Goal: Task Accomplishment & Management: Use online tool/utility

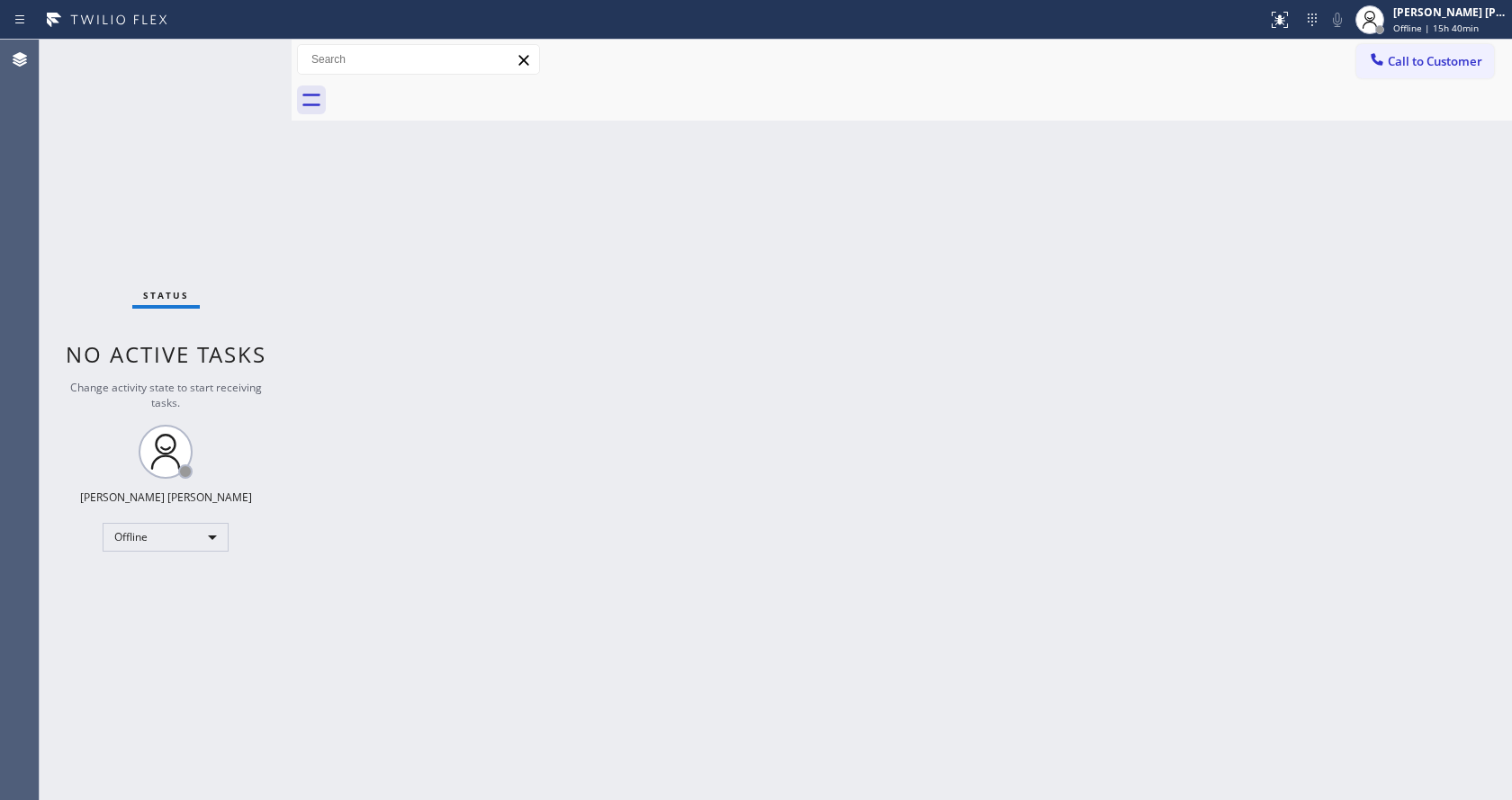
click at [454, 251] on div "Back to Dashboard Change Sender ID Customers Technicians Select a contact Outbo…" at bounding box center [902, 420] width 1221 height 761
click at [536, 638] on div "Back to Dashboard Change Sender ID Customers Technicians Select a contact Outbo…" at bounding box center [902, 420] width 1221 height 761
click at [1125, 596] on div "Back to Dashboard Change Sender ID Customers Technicians Select a contact Outbo…" at bounding box center [902, 420] width 1221 height 761
click at [1323, 598] on div "Back to Dashboard Change Sender ID Customers Technicians Select a contact Outbo…" at bounding box center [902, 420] width 1221 height 761
drag, startPoint x: 409, startPoint y: 413, endPoint x: 419, endPoint y: 503, distance: 90.6
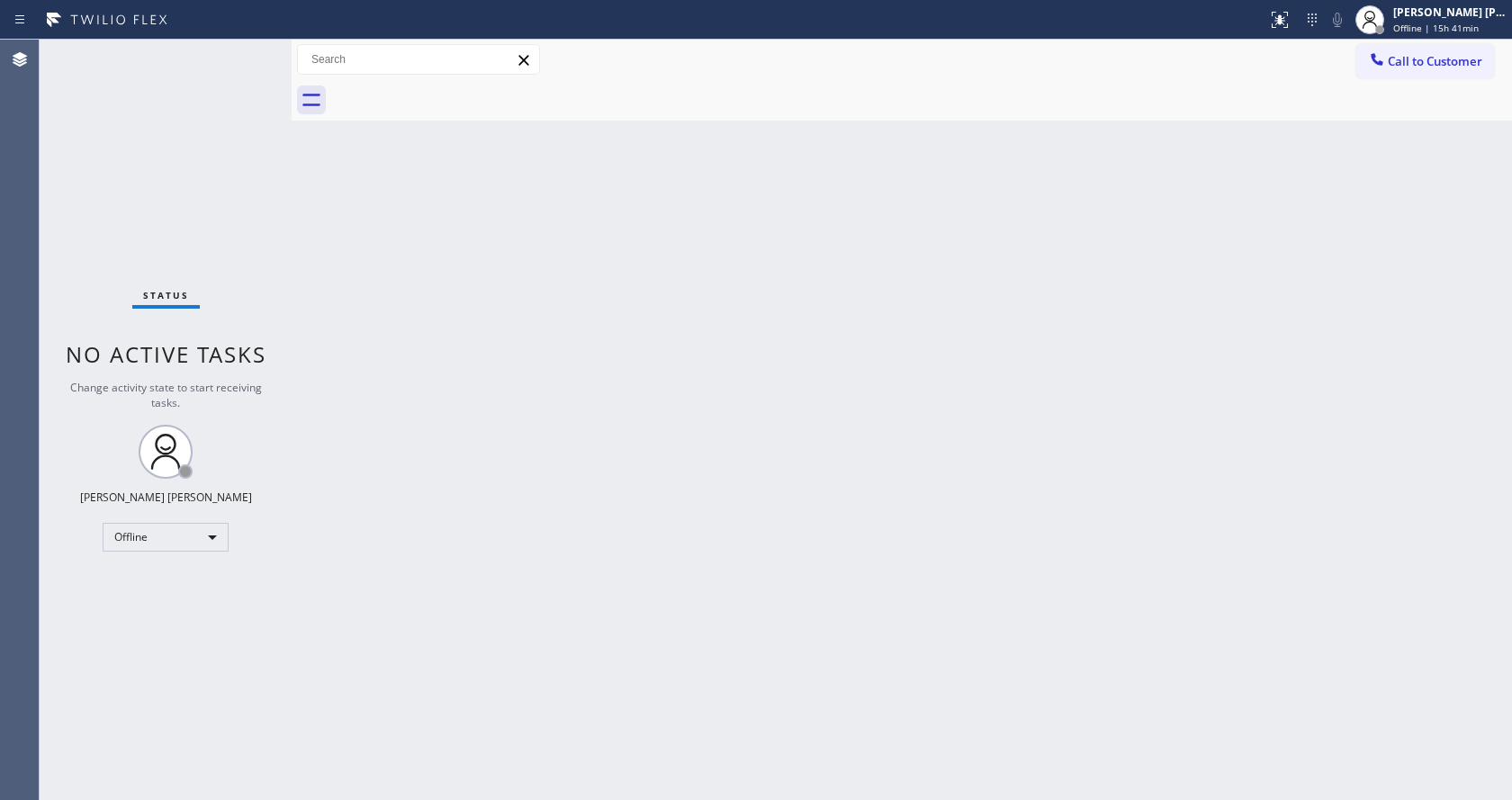
click at [409, 413] on div "Back to Dashboard Change Sender ID Customers Technicians Select a contact Outbo…" at bounding box center [902, 420] width 1221 height 761
click at [539, 695] on div "Back to Dashboard Change Sender ID Customers Technicians Select a contact Outbo…" at bounding box center [902, 420] width 1221 height 761
click at [438, 548] on div "Back to Dashboard Change Sender ID Customers Technicians Select a contact Outbo…" at bounding box center [902, 420] width 1221 height 761
click at [826, 520] on div "Back to Dashboard Change Sender ID Customers Technicians Select a contact Outbo…" at bounding box center [902, 420] width 1221 height 761
click at [400, 663] on div "Back to Dashboard Change Sender ID Customers Technicians Select a contact Outbo…" at bounding box center [902, 420] width 1221 height 761
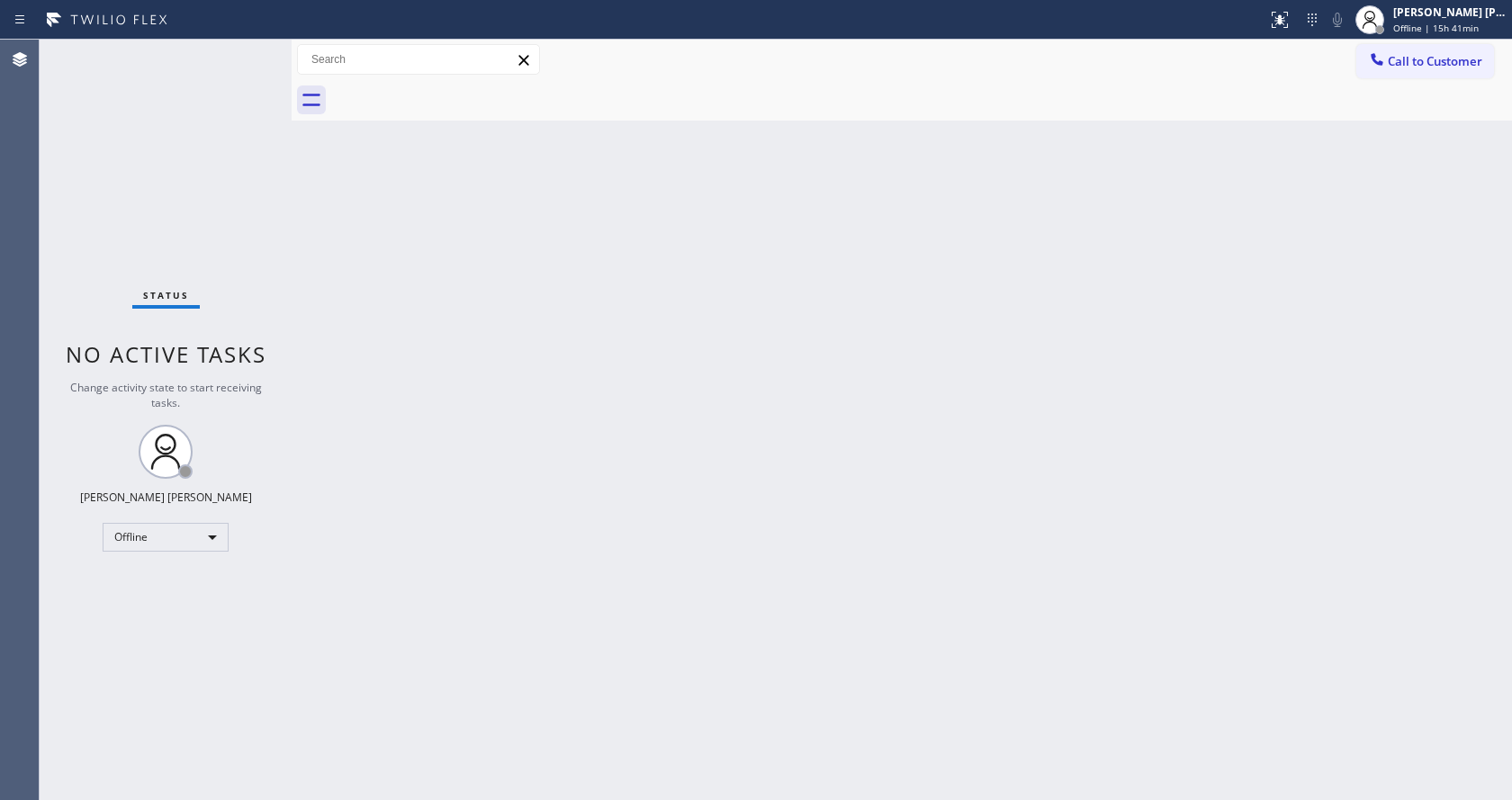
click at [766, 540] on div "Back to Dashboard Change Sender ID Customers Technicians Select a contact Outbo…" at bounding box center [902, 420] width 1221 height 761
click at [573, 618] on div "Back to Dashboard Change Sender ID Customers Technicians Select a contact Outbo…" at bounding box center [902, 420] width 1221 height 761
click at [875, 315] on div "Back to Dashboard Change Sender ID Customers Technicians Select a contact Outbo…" at bounding box center [902, 420] width 1221 height 761
click at [1022, 194] on div "Back to Dashboard Change Sender ID Customers Technicians Select a contact Outbo…" at bounding box center [902, 420] width 1221 height 761
click at [519, 617] on div "Back to Dashboard Change Sender ID Customers Technicians Select a contact Outbo…" at bounding box center [902, 420] width 1221 height 761
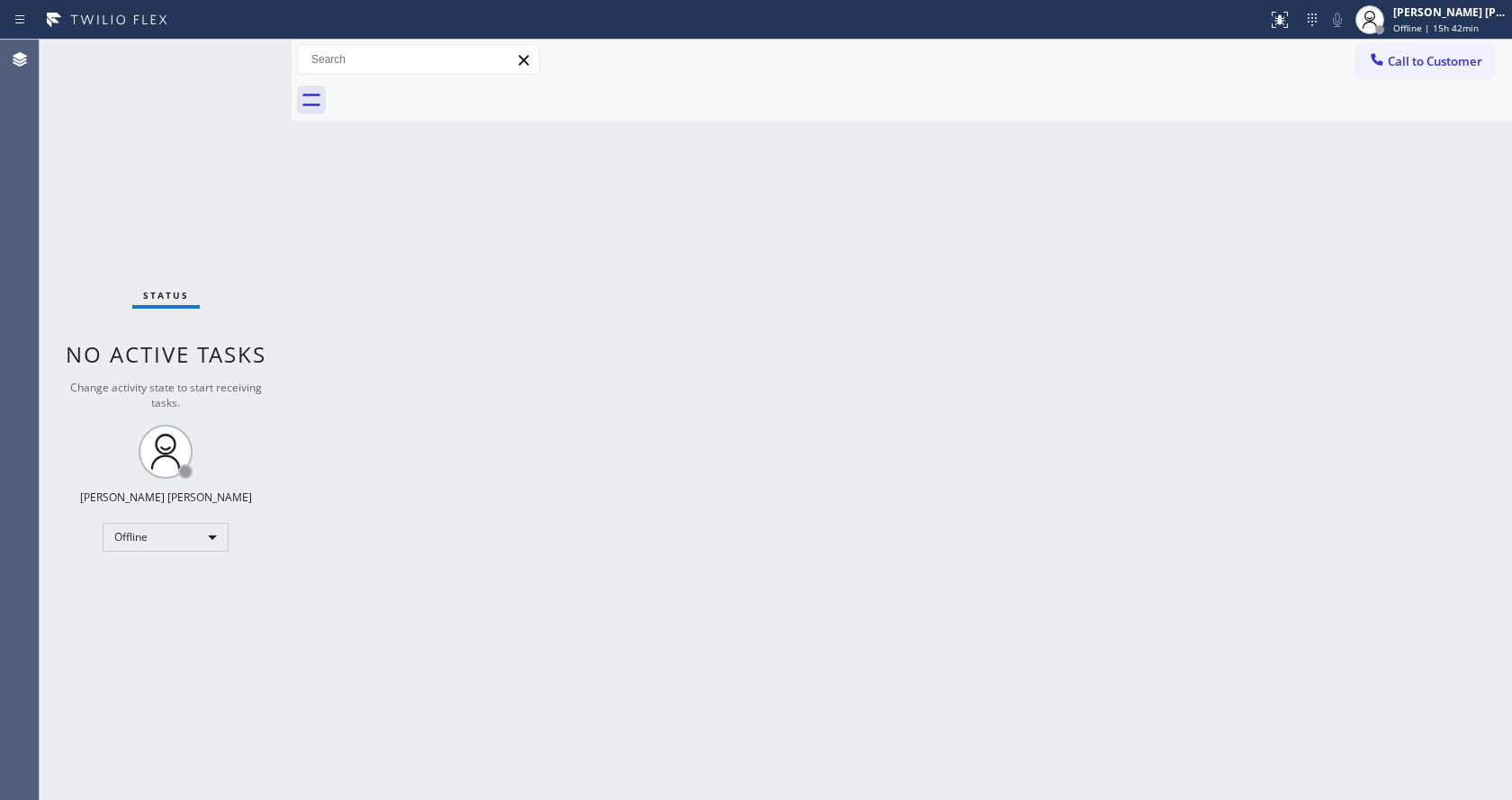
click at [1255, 693] on div "Back to Dashboard Change Sender ID Customers Technicians Select a contact Outbo…" at bounding box center [902, 420] width 1221 height 761
drag, startPoint x: 238, startPoint y: 201, endPoint x: 247, endPoint y: 113, distance: 88.5
click at [238, 201] on div "Status No active tasks Change activity state to start receiving tasks. Jen Rose…" at bounding box center [165, 420] width 252 height 761
drag, startPoint x: 291, startPoint y: 71, endPoint x: 258, endPoint y: 71, distance: 33.0
click at [258, 71] on div "Status No active tasks Change activity state to start receiving tasks. Jen Rose…" at bounding box center [775, 420] width 1473 height 761
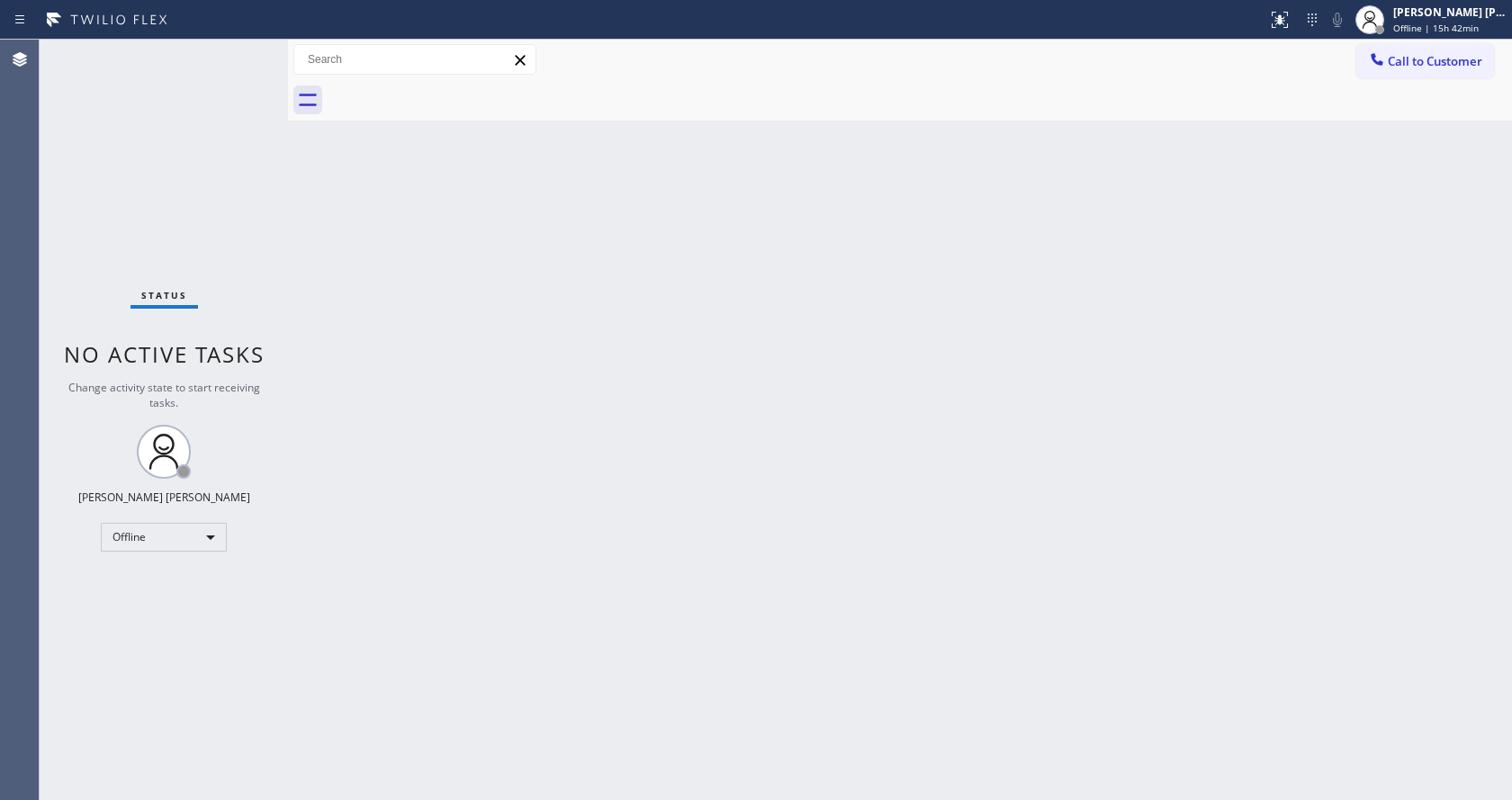
click at [243, 48] on div "Status No active tasks Change activity state to start receiving tasks. Jen Rose…" at bounding box center [163, 420] width 248 height 761
click at [747, 423] on div "Back to Dashboard Change Sender ID Customers Technicians Select a contact Outbo…" at bounding box center [901, 420] width 1225 height 761
click at [1451, 30] on span "Offline | 15h 47min" at bounding box center [1435, 28] width 85 height 12
click at [1386, 99] on button "Available" at bounding box center [1423, 96] width 180 height 23
click at [727, 634] on div "Back to Dashboard Change Sender ID Customers Technicians Select a contact Outbo…" at bounding box center [901, 420] width 1225 height 761
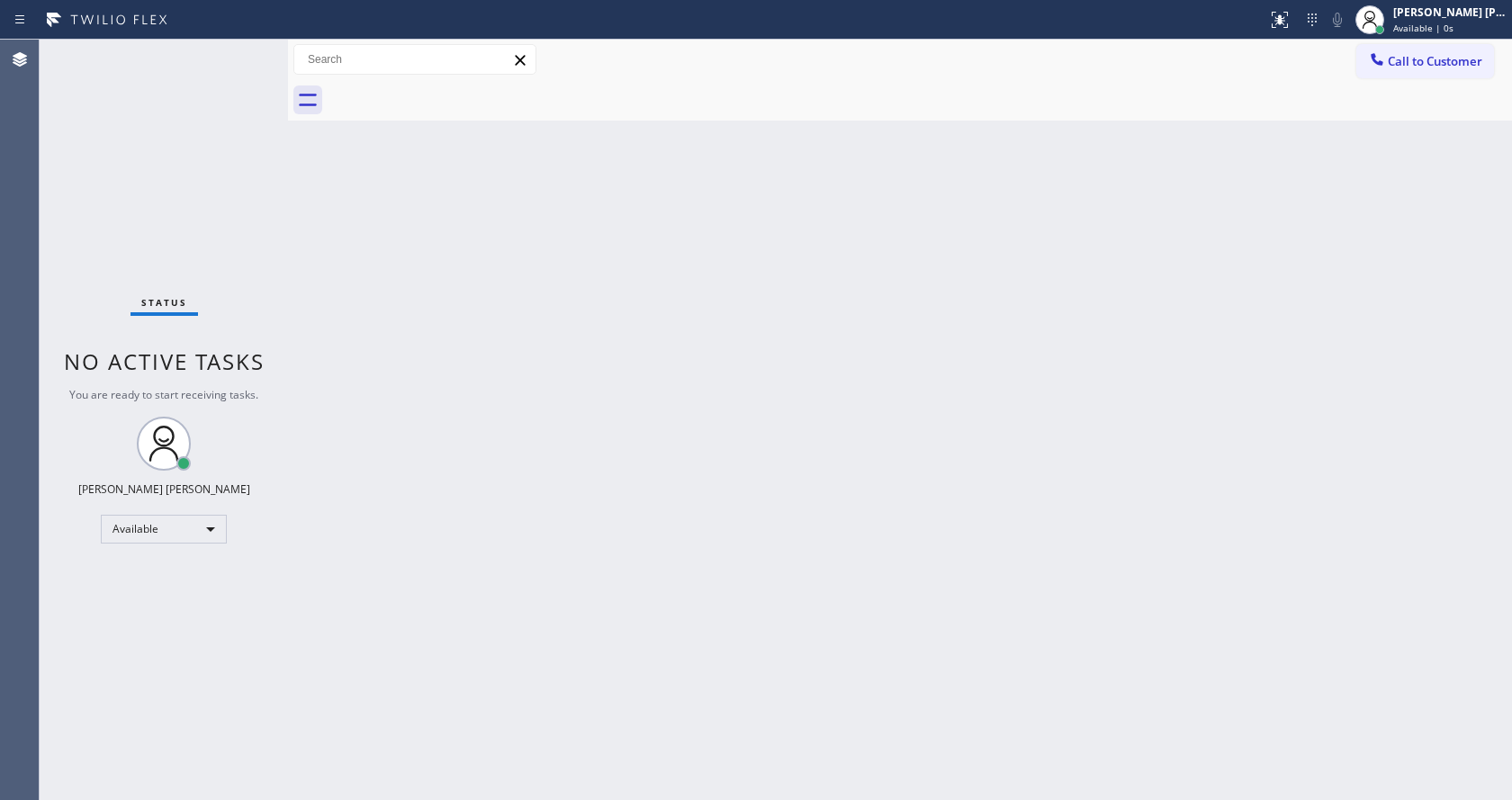
click at [525, 641] on div "Back to Dashboard Change Sender ID Customers Technicians Select a contact Outbo…" at bounding box center [901, 420] width 1225 height 761
click at [201, 253] on div "Status No active tasks You are ready to start receiving tasks. Jen Rose Villanu…" at bounding box center [163, 420] width 248 height 761
click at [586, 469] on div "Back to Dashboard Change Sender ID Customers Technicians Select a contact Outbo…" at bounding box center [901, 420] width 1225 height 761
click at [309, 314] on div "Back to Dashboard Change Sender ID Customers Technicians Select a contact Outbo…" at bounding box center [901, 420] width 1225 height 761
click at [319, 263] on div "Back to Dashboard Change Sender ID Customers Technicians Select a contact Outbo…" at bounding box center [901, 420] width 1225 height 761
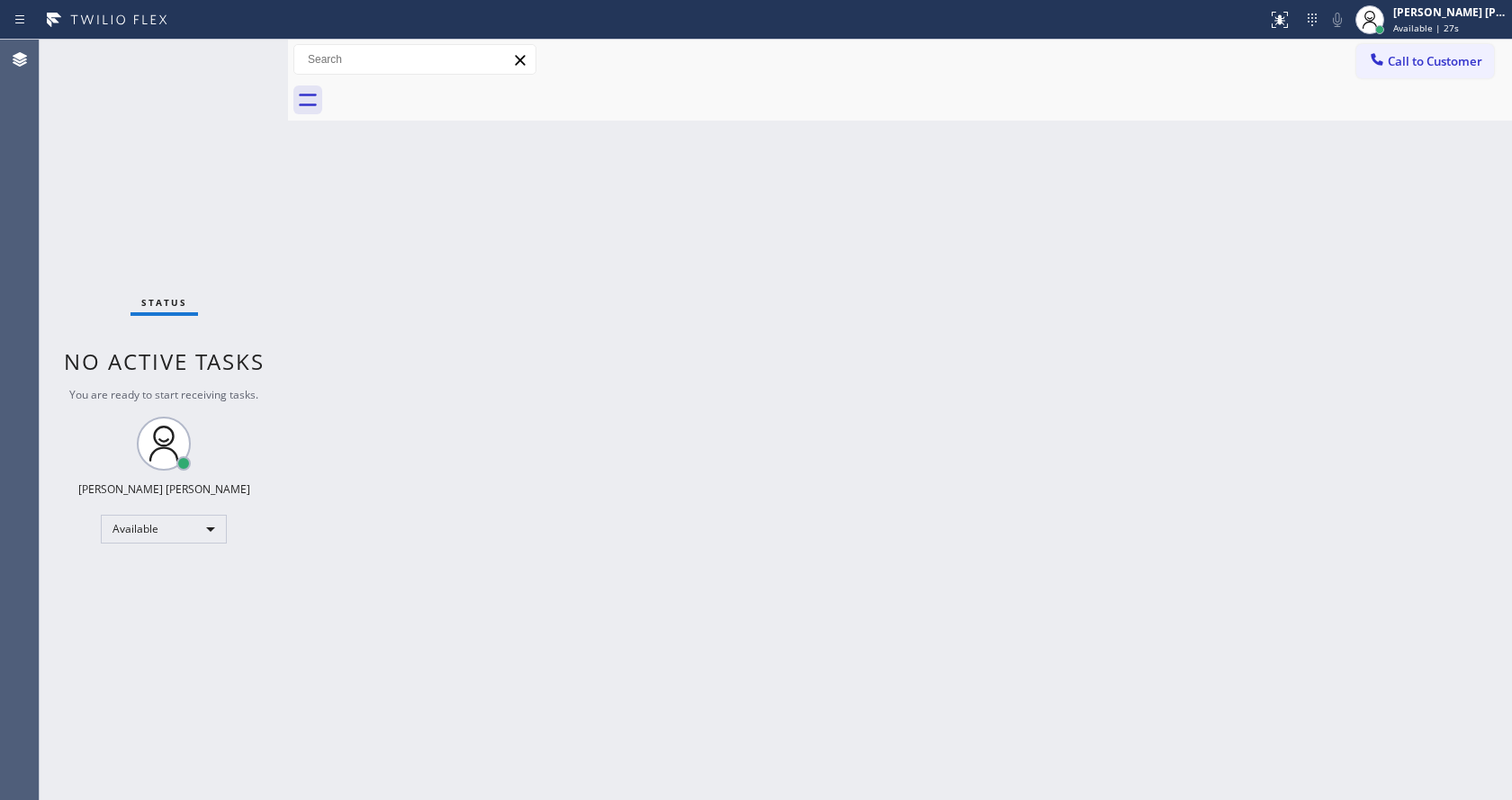
click at [247, 50] on div "Status No active tasks You are ready to start receiving tasks. Jen Rose Villanu…" at bounding box center [163, 420] width 248 height 761
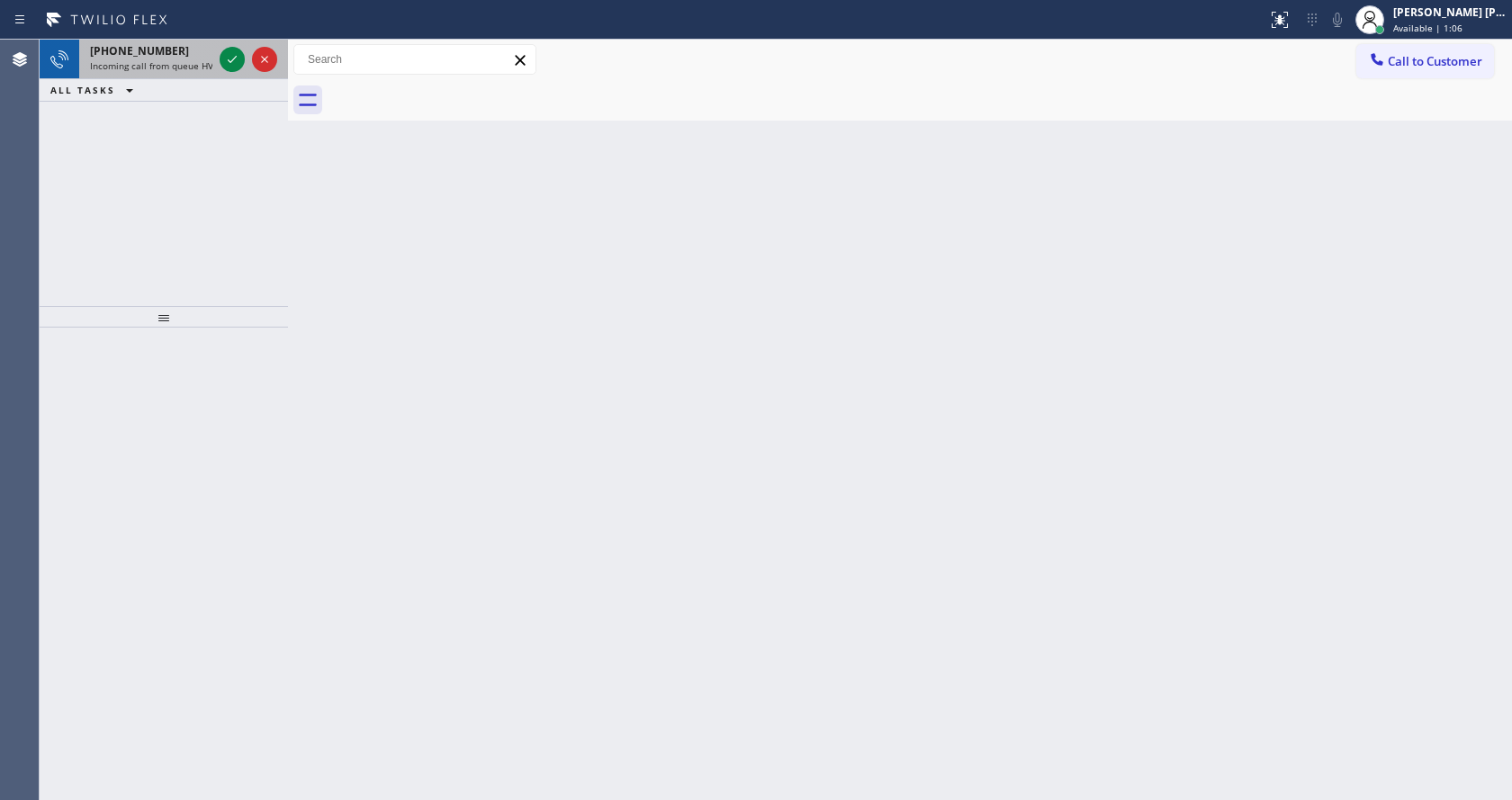
click at [169, 64] on span "Incoming call from queue HVAC" at bounding box center [157, 65] width 134 height 12
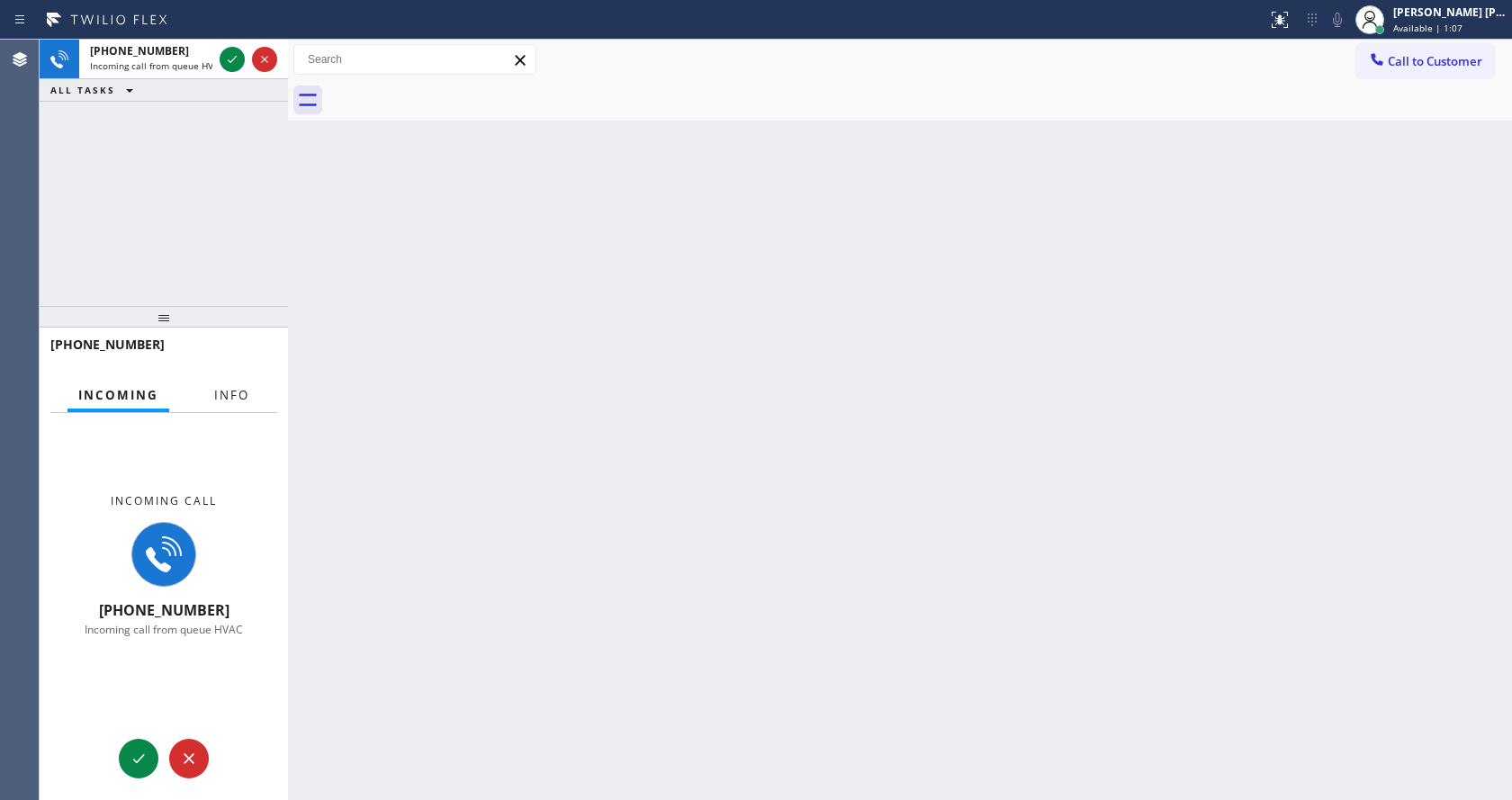
click at [241, 390] on span "Info" at bounding box center [232, 395] width 35 height 16
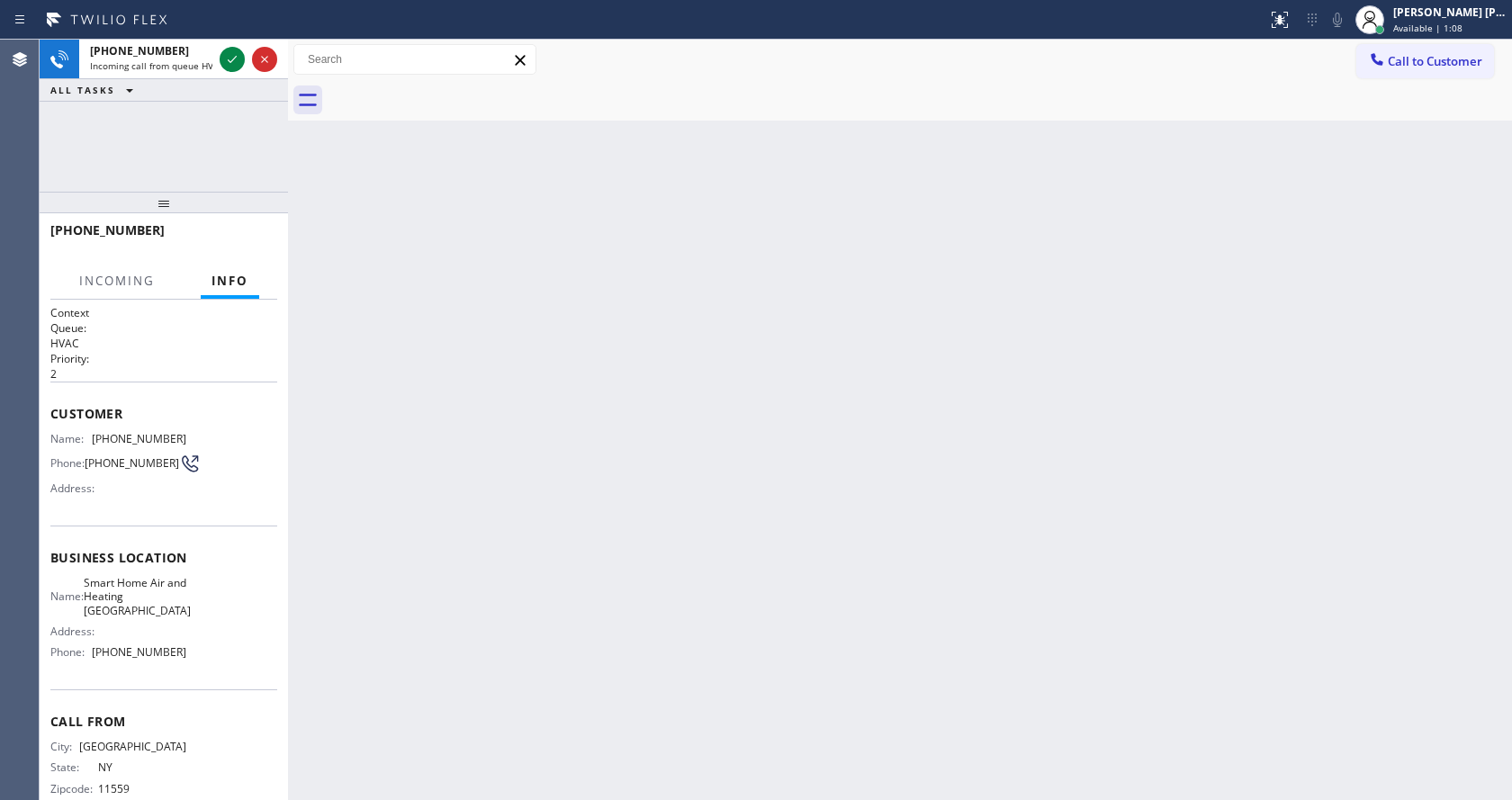
drag, startPoint x: 161, startPoint y: 318, endPoint x: 183, endPoint y: 149, distance: 170.4
click at [183, 149] on div "+15163980367 Incoming call from queue HVAC ALL TASKS ALL TASKS ACTIVE TASKS TAS…" at bounding box center [163, 420] width 248 height 761
drag, startPoint x: 435, startPoint y: 319, endPoint x: 424, endPoint y: 303, distance: 19.4
click at [435, 318] on div "Back to Dashboard Change Sender ID Customers Technicians Select a contact Outbo…" at bounding box center [901, 420] width 1225 height 761
click at [226, 52] on icon at bounding box center [232, 59] width 22 height 22
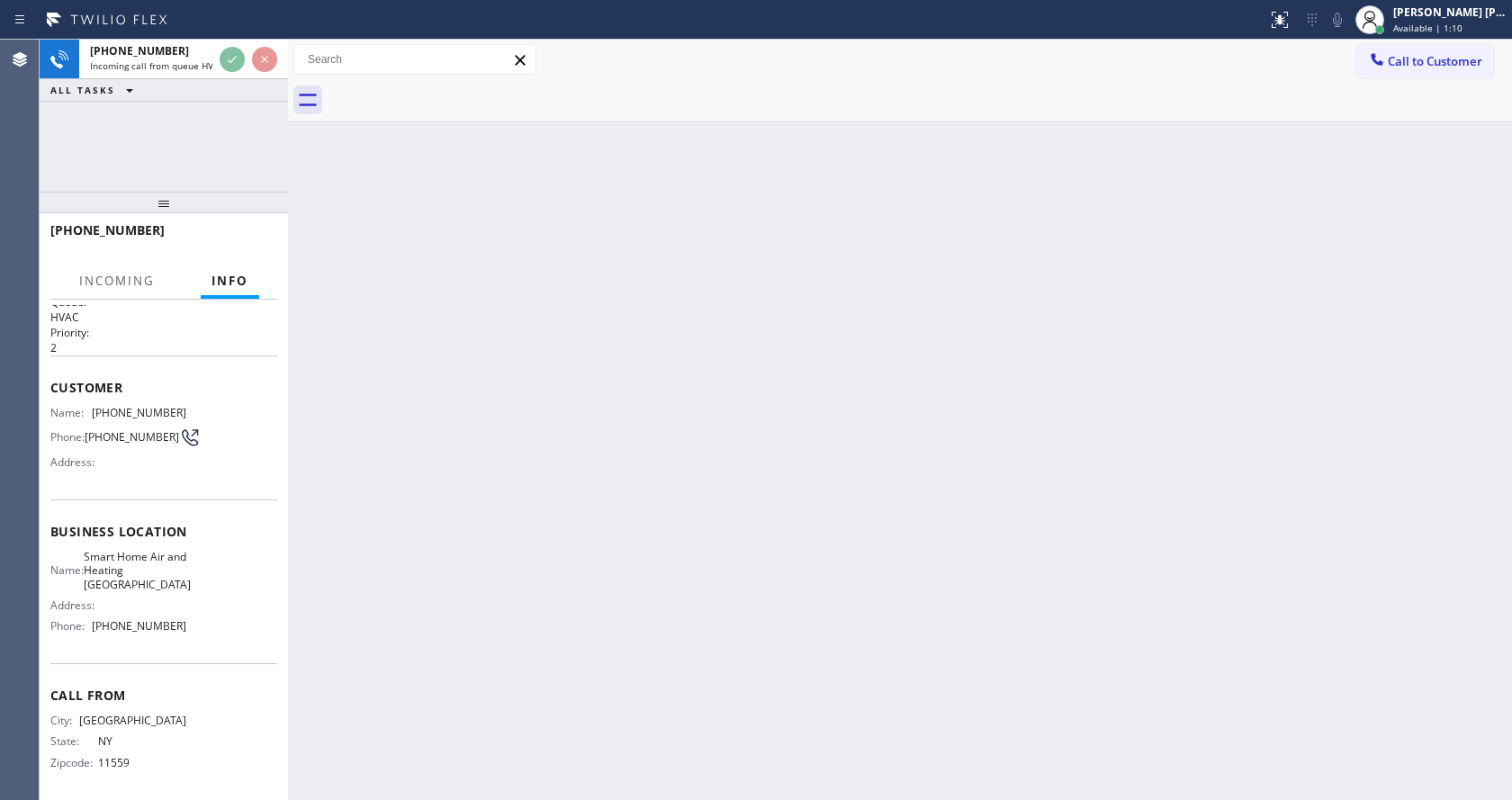
scroll to position [37, 0]
click at [621, 544] on div "Back to Dashboard Change Sender ID Customers Technicians Select a contact Outbo…" at bounding box center [901, 420] width 1225 height 761
click at [499, 537] on div "Back to Dashboard Change Sender ID Customers Technicians Select a contact Outbo…" at bounding box center [901, 420] width 1225 height 761
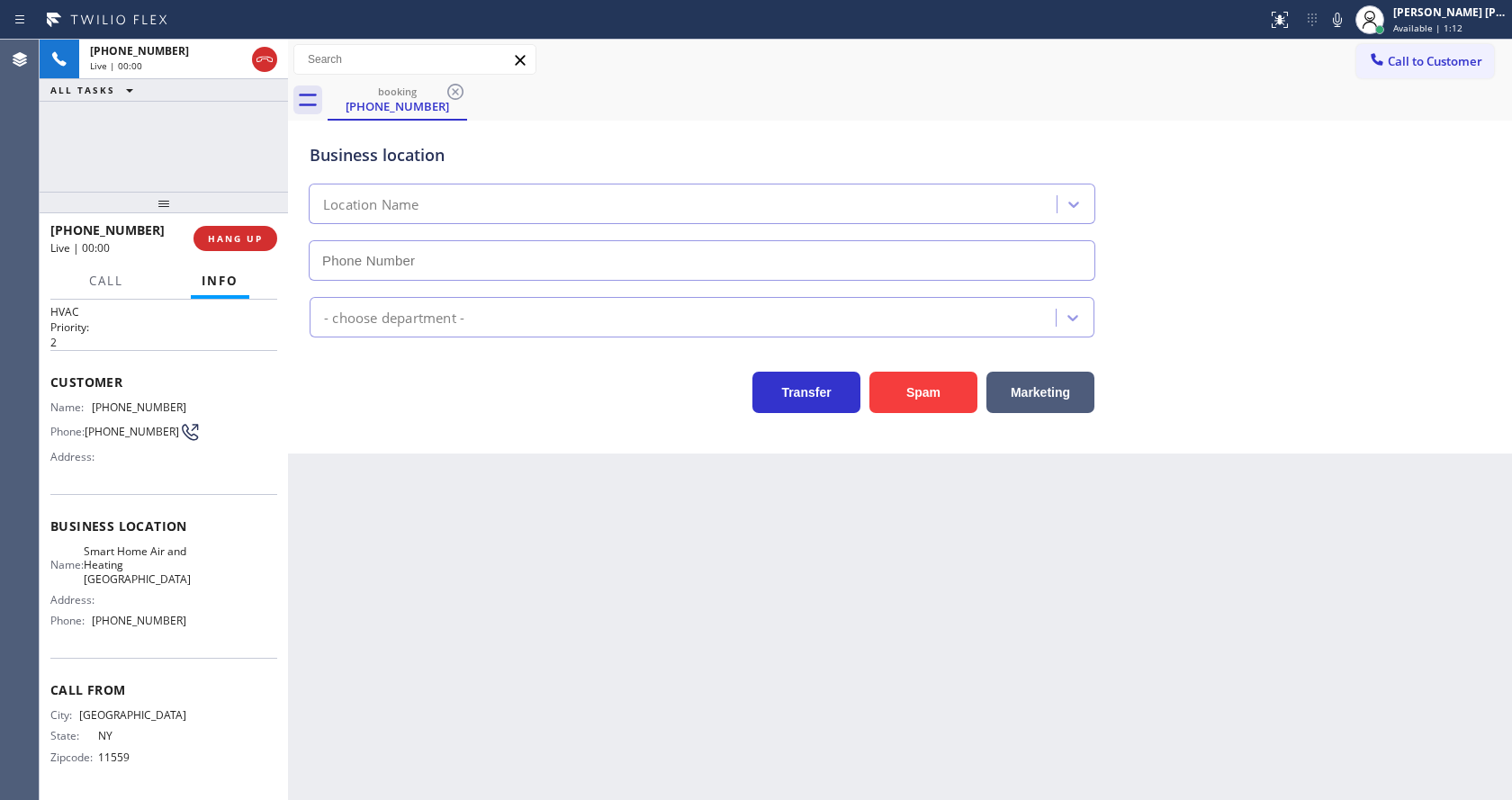
type input "(516) 654-8624"
click at [612, 599] on div "Back to Dashboard Change Sender ID Customers Technicians Select a contact Outbo…" at bounding box center [901, 420] width 1225 height 761
click at [440, 517] on div "Back to Dashboard Change Sender ID Customers Technicians Select a contact Outbo…" at bounding box center [901, 420] width 1225 height 761
click at [611, 552] on div "Back to Dashboard Change Sender ID Customers Technicians Select a contact Outbo…" at bounding box center [901, 420] width 1225 height 761
click at [454, 576] on div "Back to Dashboard Change Sender ID Customers Technicians Select a contact Outbo…" at bounding box center [901, 420] width 1225 height 761
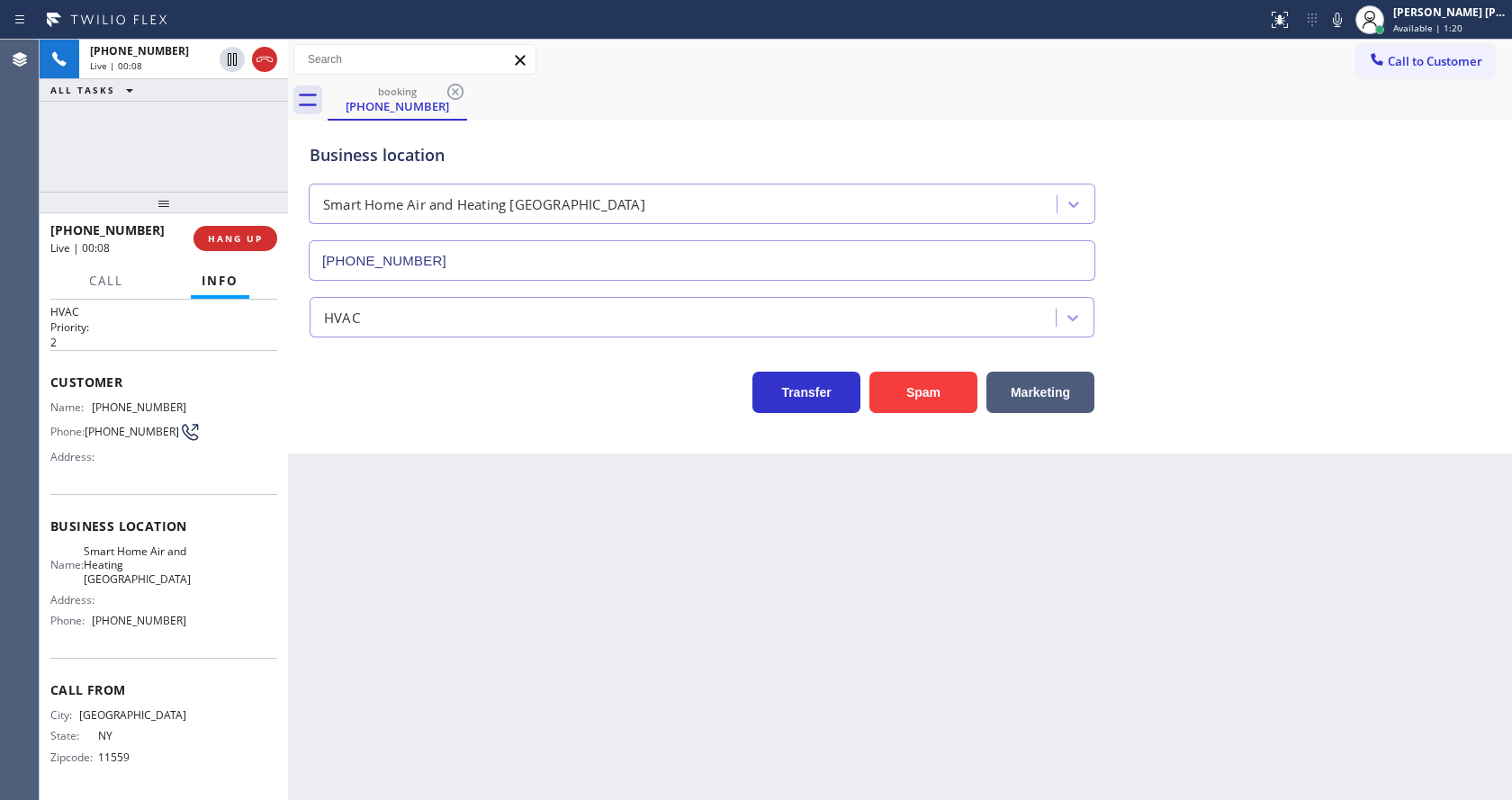
click at [537, 664] on div "Back to Dashboard Change Sender ID Customers Technicians Select a contact Outbo…" at bounding box center [901, 420] width 1225 height 761
click at [453, 576] on div "Back to Dashboard Change Sender ID Customers Technicians Select a contact Outbo…" at bounding box center [901, 420] width 1225 height 761
click at [403, 589] on div "Back to Dashboard Change Sender ID Customers Technicians Select a contact Outbo…" at bounding box center [901, 420] width 1225 height 761
click at [706, 616] on div "Back to Dashboard Change Sender ID Customers Technicians Select a contact Outbo…" at bounding box center [901, 420] width 1225 height 761
click at [344, 493] on div "Back to Dashboard Change Sender ID Customers Technicians Select a contact Outbo…" at bounding box center [901, 420] width 1225 height 761
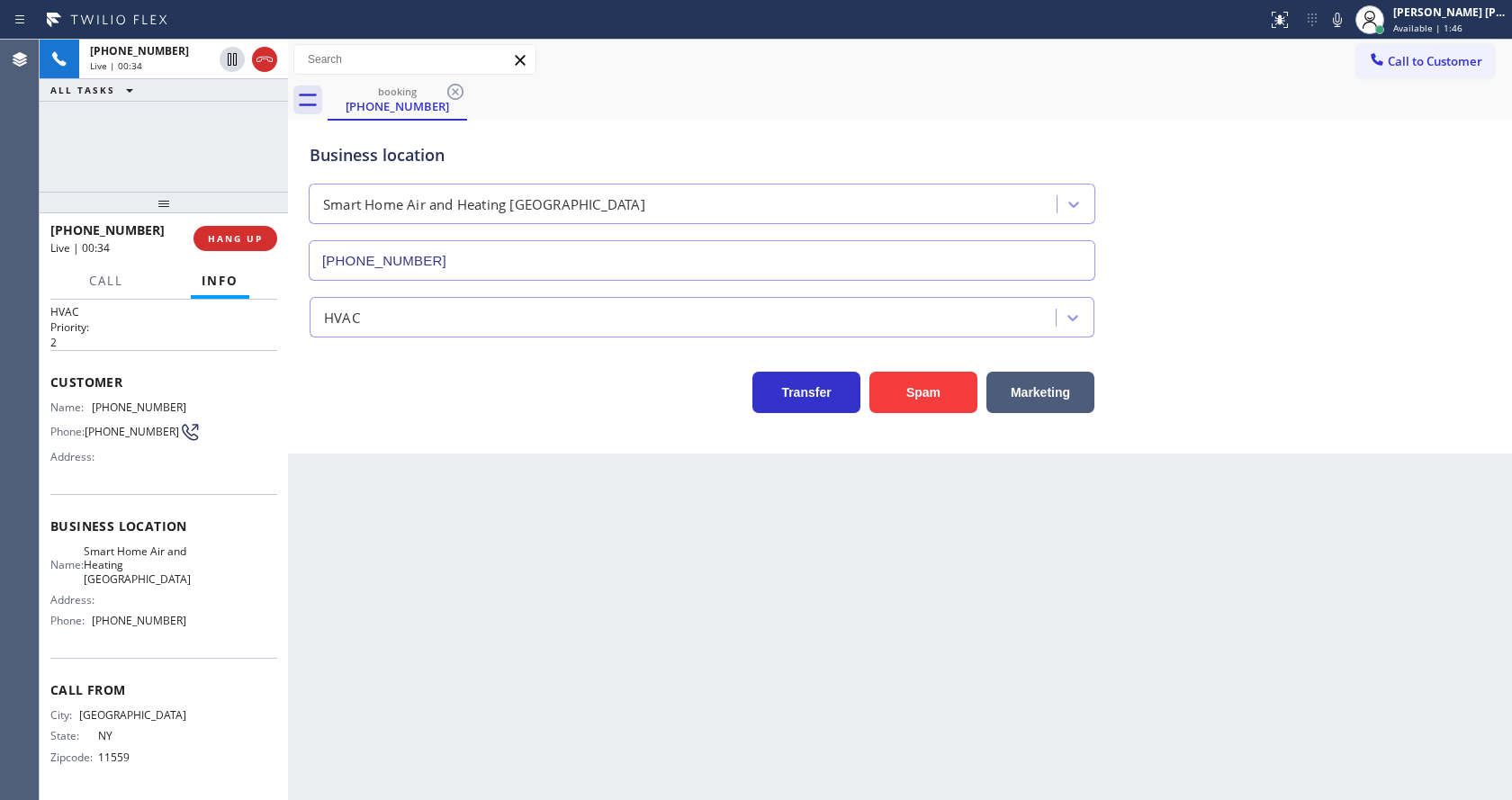
click at [374, 508] on div "Back to Dashboard Change Sender ID Customers Technicians Select a contact Outbo…" at bounding box center [901, 420] width 1225 height 761
click at [928, 389] on button "Spam" at bounding box center [924, 392] width 108 height 41
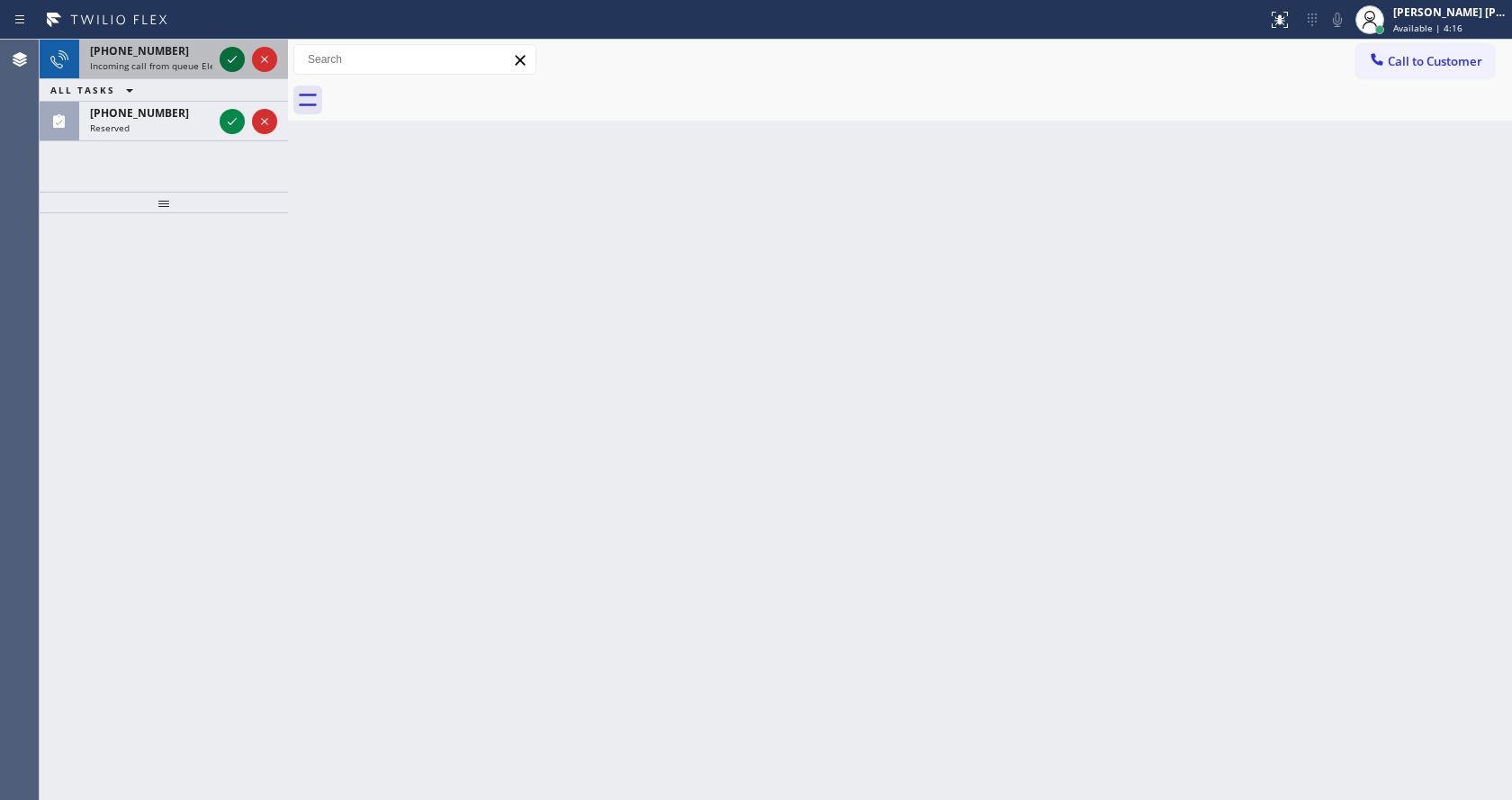
click at [231, 61] on icon at bounding box center [232, 59] width 22 height 22
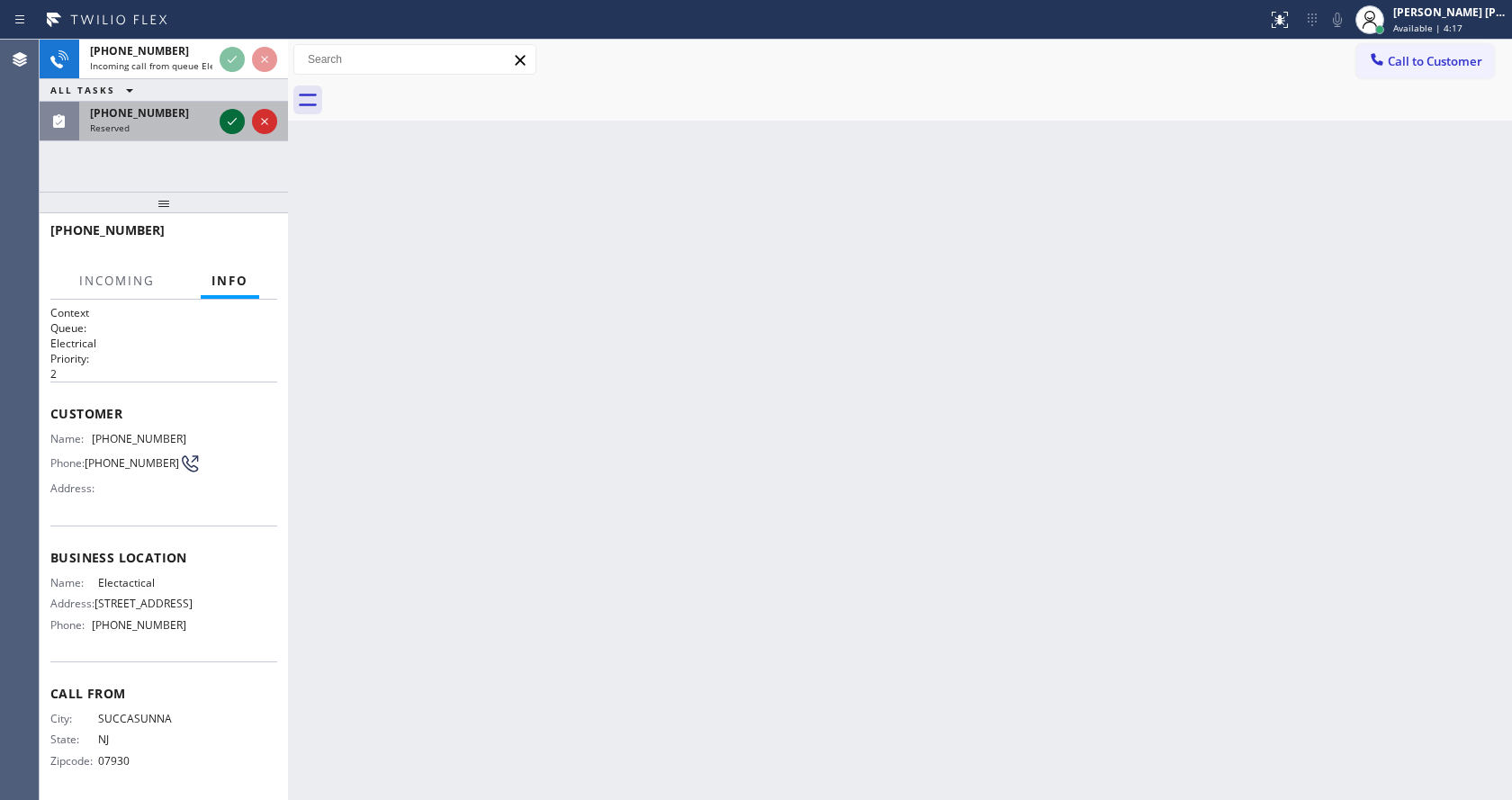
click at [224, 126] on icon at bounding box center [232, 122] width 22 height 22
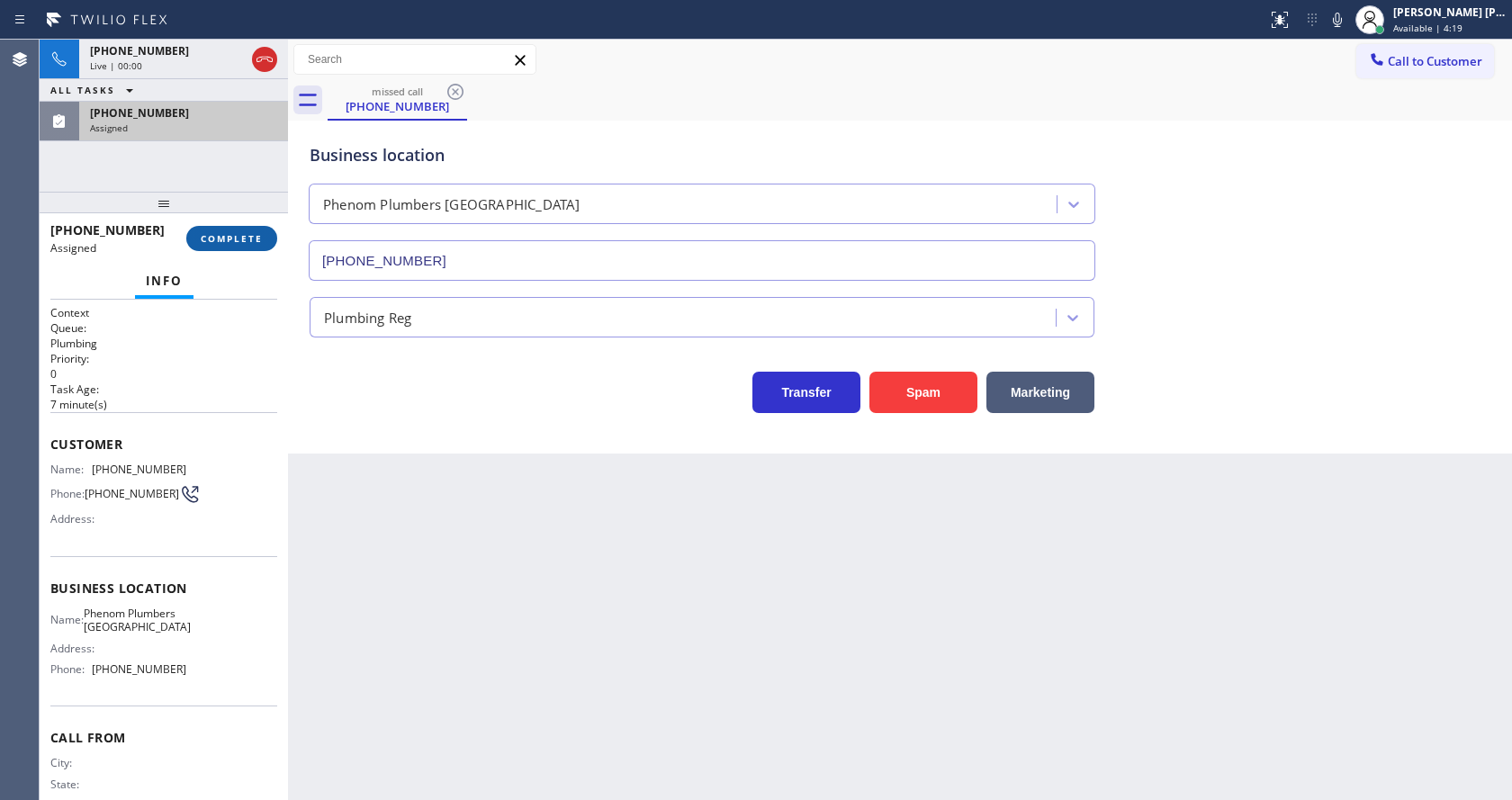
type input "(760) 314-8774"
click at [231, 249] on button "COMPLETE" at bounding box center [231, 239] width 91 height 25
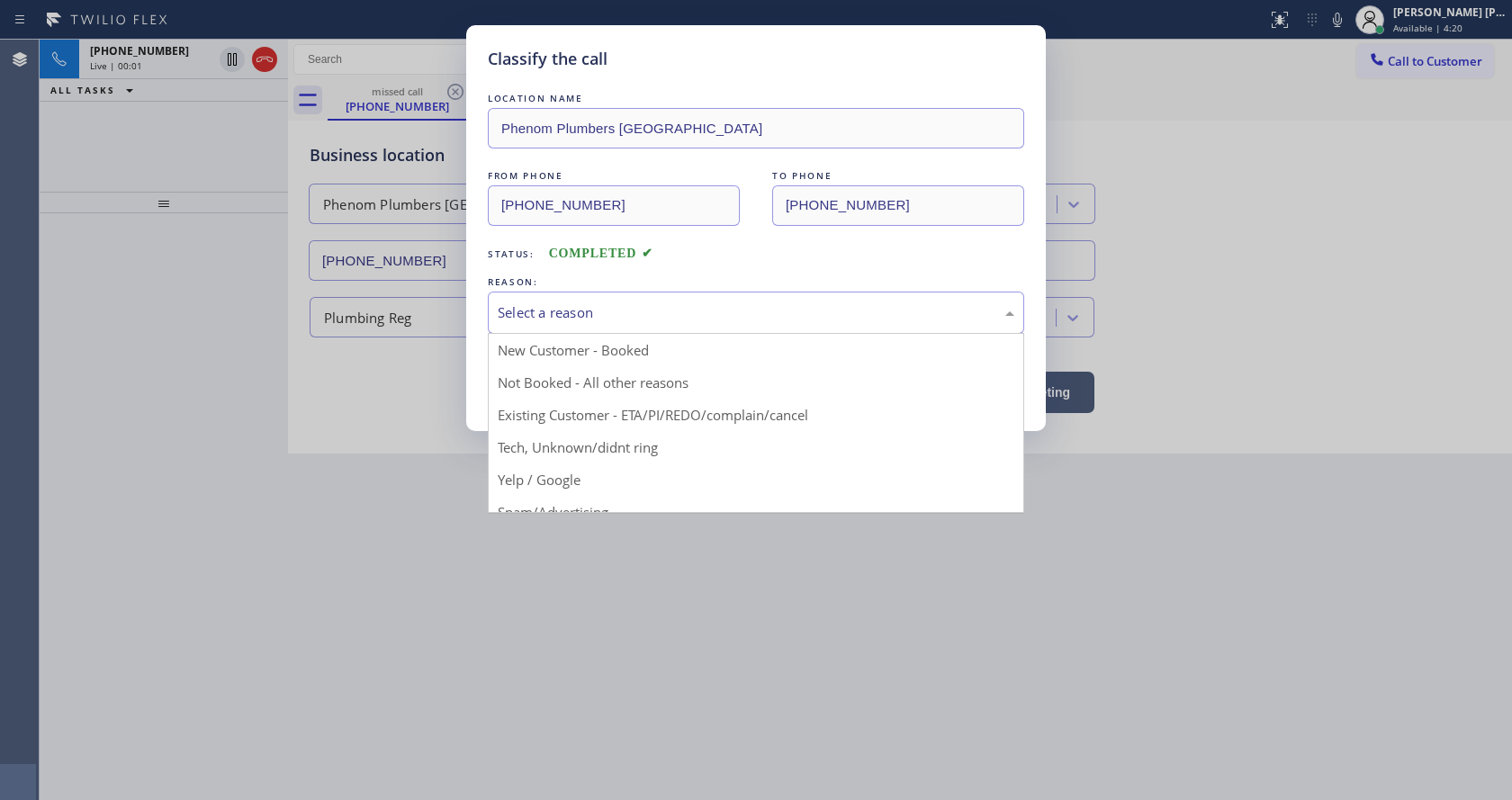
click at [542, 313] on div "Select a reason" at bounding box center [756, 313] width 516 height 21
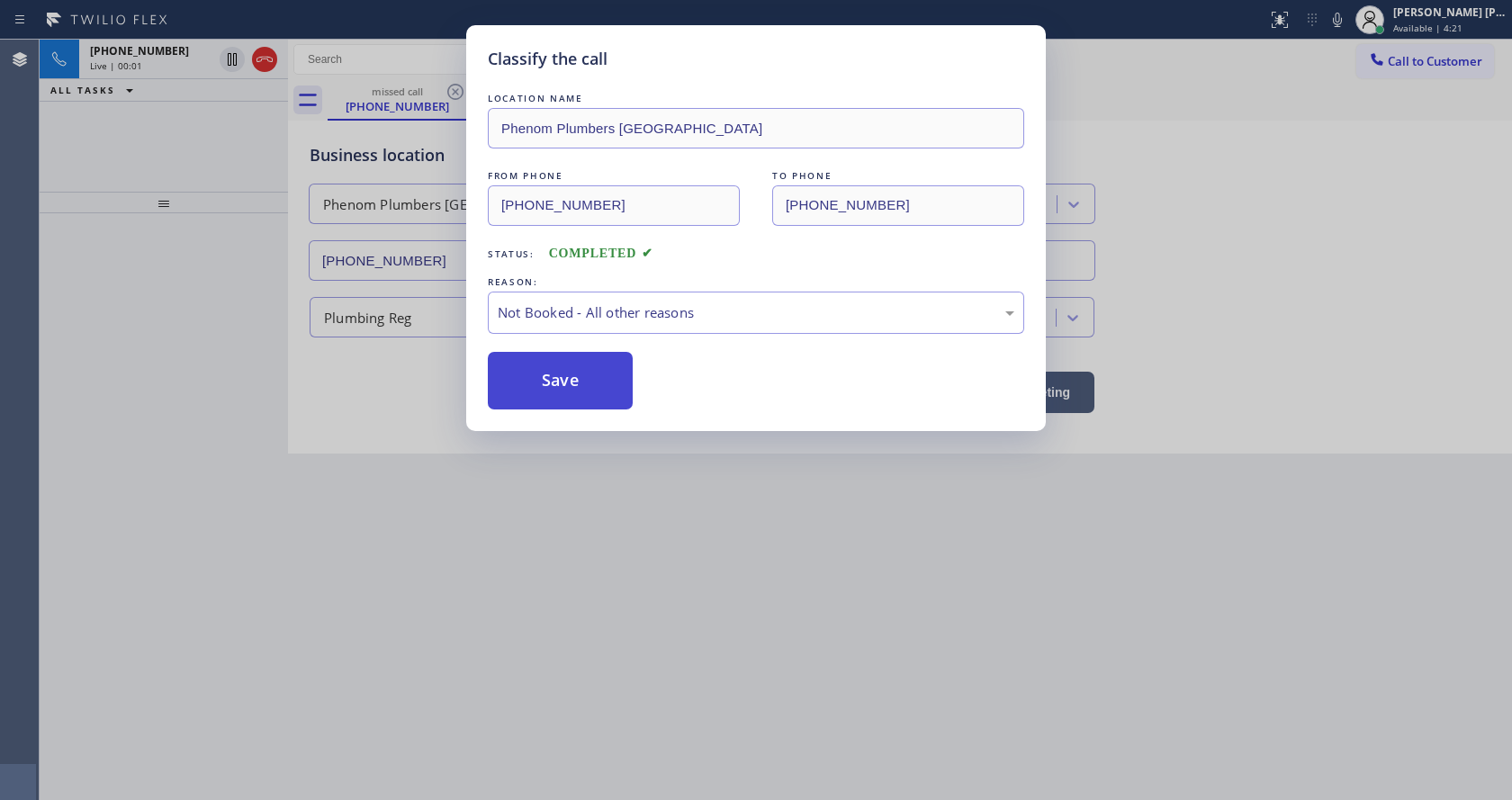
click at [537, 372] on button "Save" at bounding box center [560, 380] width 145 height 57
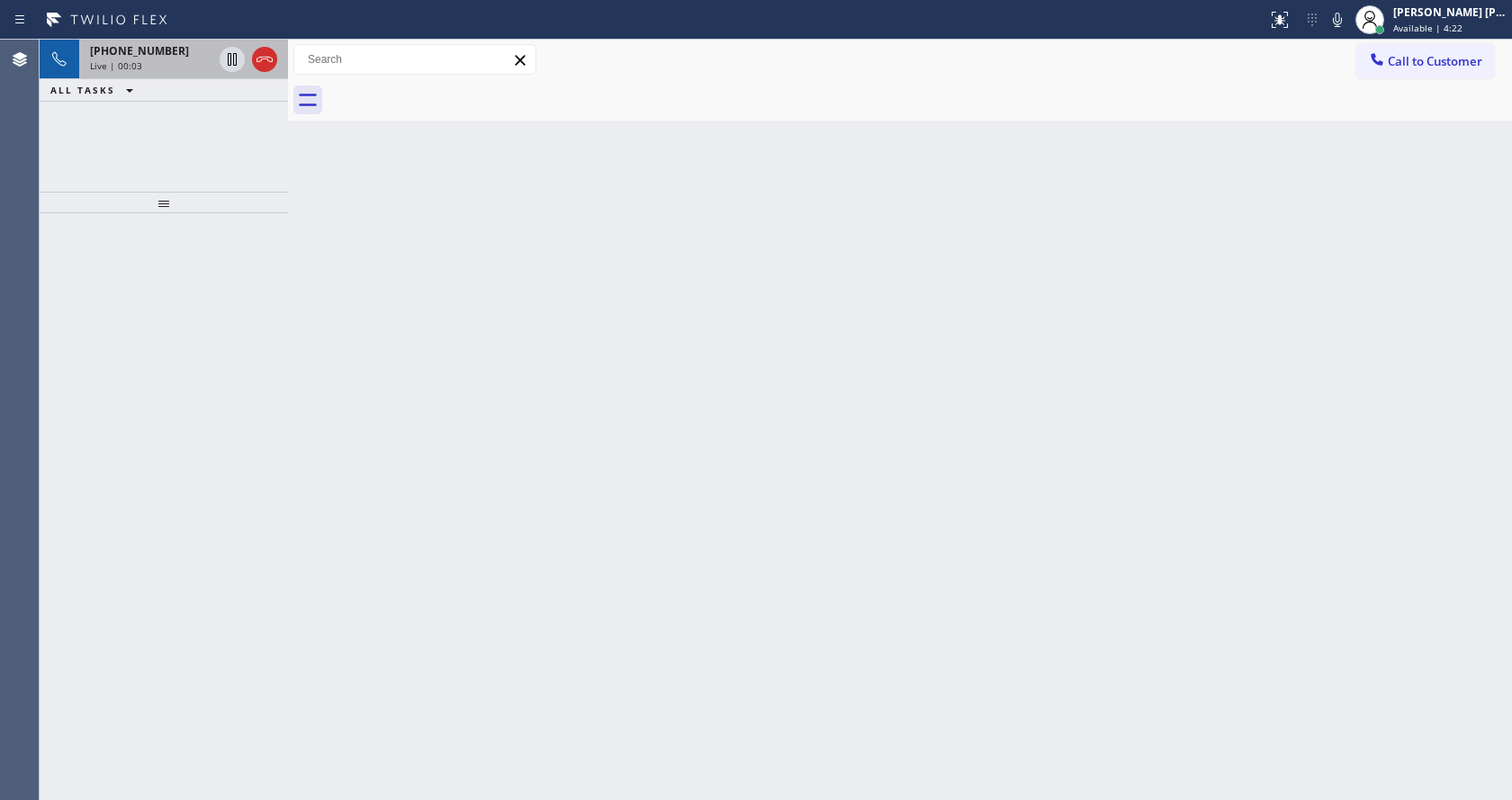
click at [159, 52] on span "+19735847207" at bounding box center [139, 51] width 99 height 15
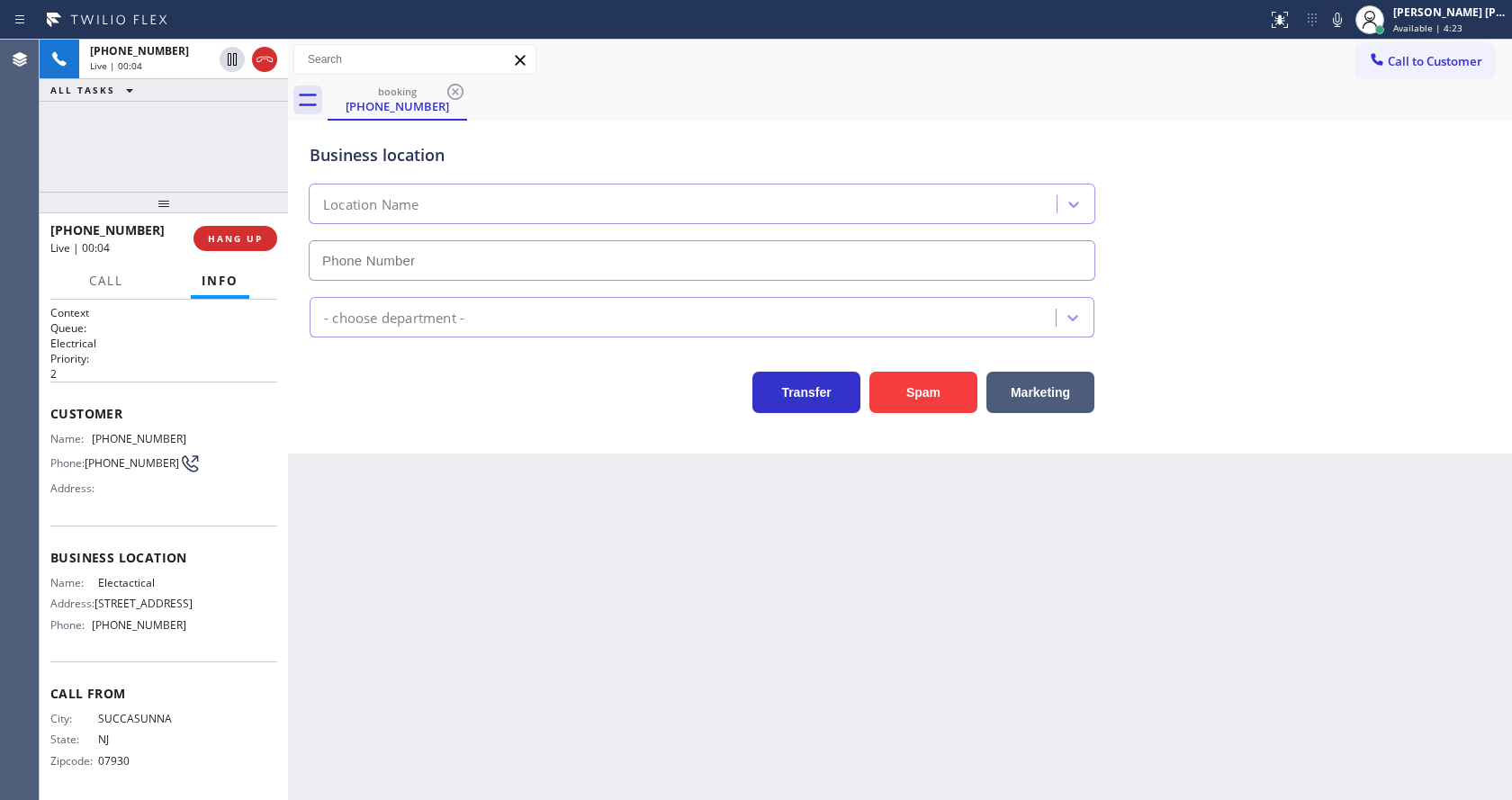
type input "(973) 520-5657"
click at [538, 514] on div "Back to Dashboard Change Sender ID Customers Technicians Select a contact Outbo…" at bounding box center [901, 420] width 1225 height 761
drag, startPoint x: 261, startPoint y: 394, endPoint x: 211, endPoint y: 328, distance: 82.8
click at [261, 394] on div "Customer Name: (973) 584-7207 Phone: (973) 584-7207 Address:" at bounding box center [164, 453] width 227 height 144
click at [108, 277] on span "Call" at bounding box center [106, 281] width 34 height 16
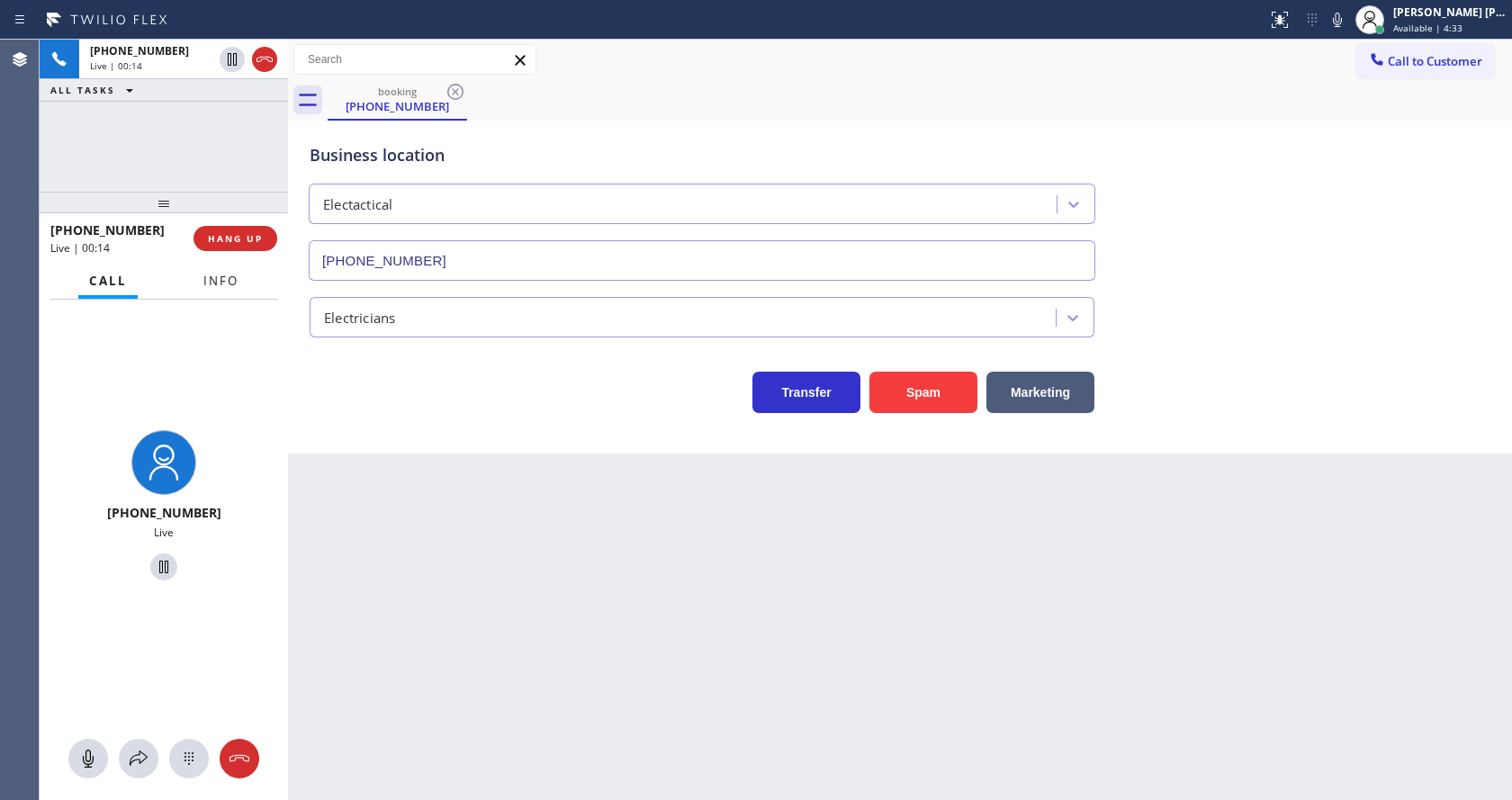
click at [213, 278] on span "Info" at bounding box center [220, 281] width 35 height 16
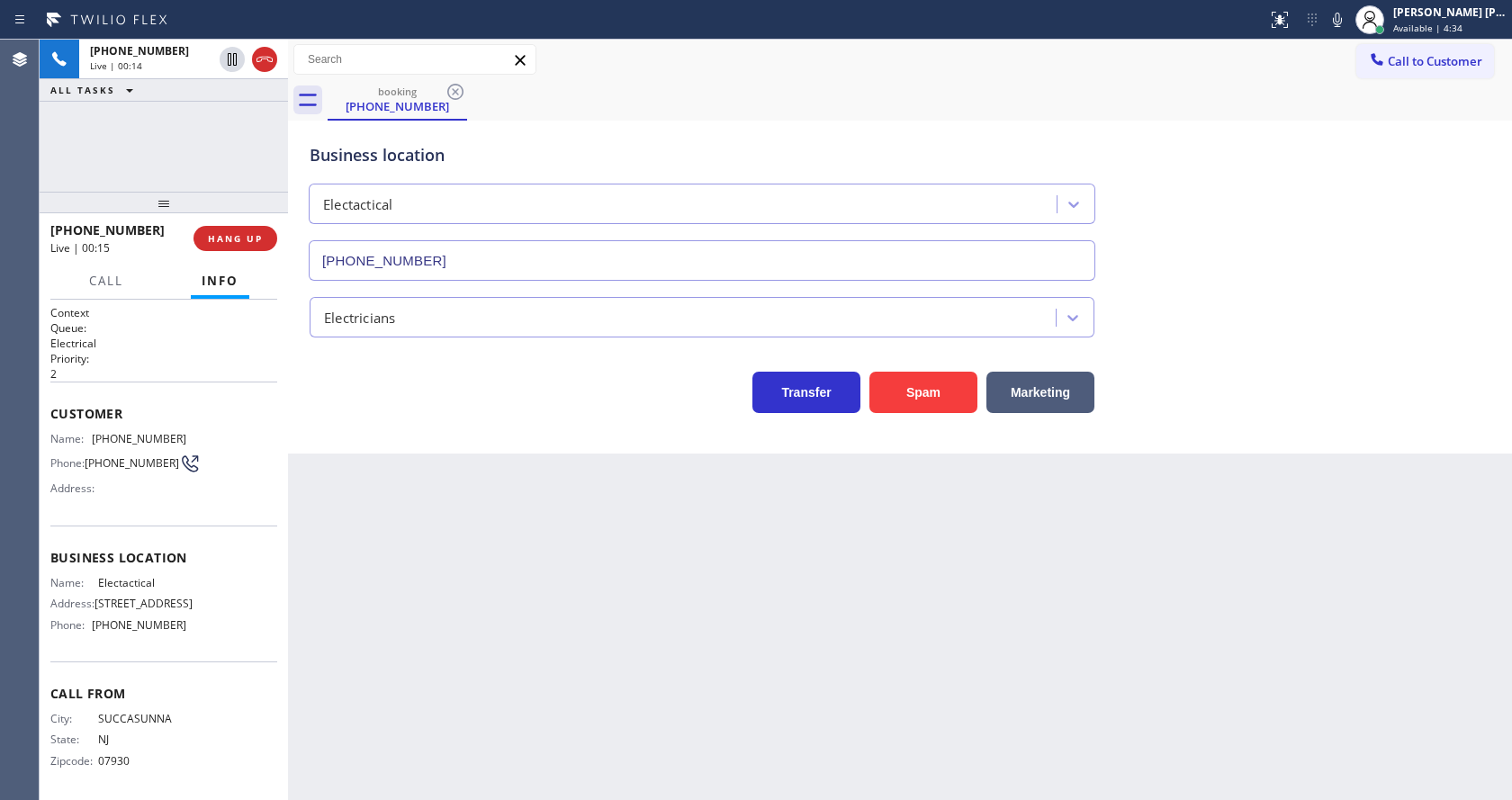
click at [408, 504] on div "Back to Dashboard Change Sender ID Customers Technicians Select a contact Outbo…" at bounding box center [901, 420] width 1225 height 761
drag, startPoint x: 409, startPoint y: 567, endPoint x: 341, endPoint y: 559, distance: 68.5
click at [409, 567] on div "Back to Dashboard Change Sender ID Customers Technicians Select a contact Outbo…" at bounding box center [901, 420] width 1225 height 761
click at [138, 449] on div "Name: (973) 584-7207 Phone: (973) 584-7207 Address:" at bounding box center [119, 468] width 136 height 71
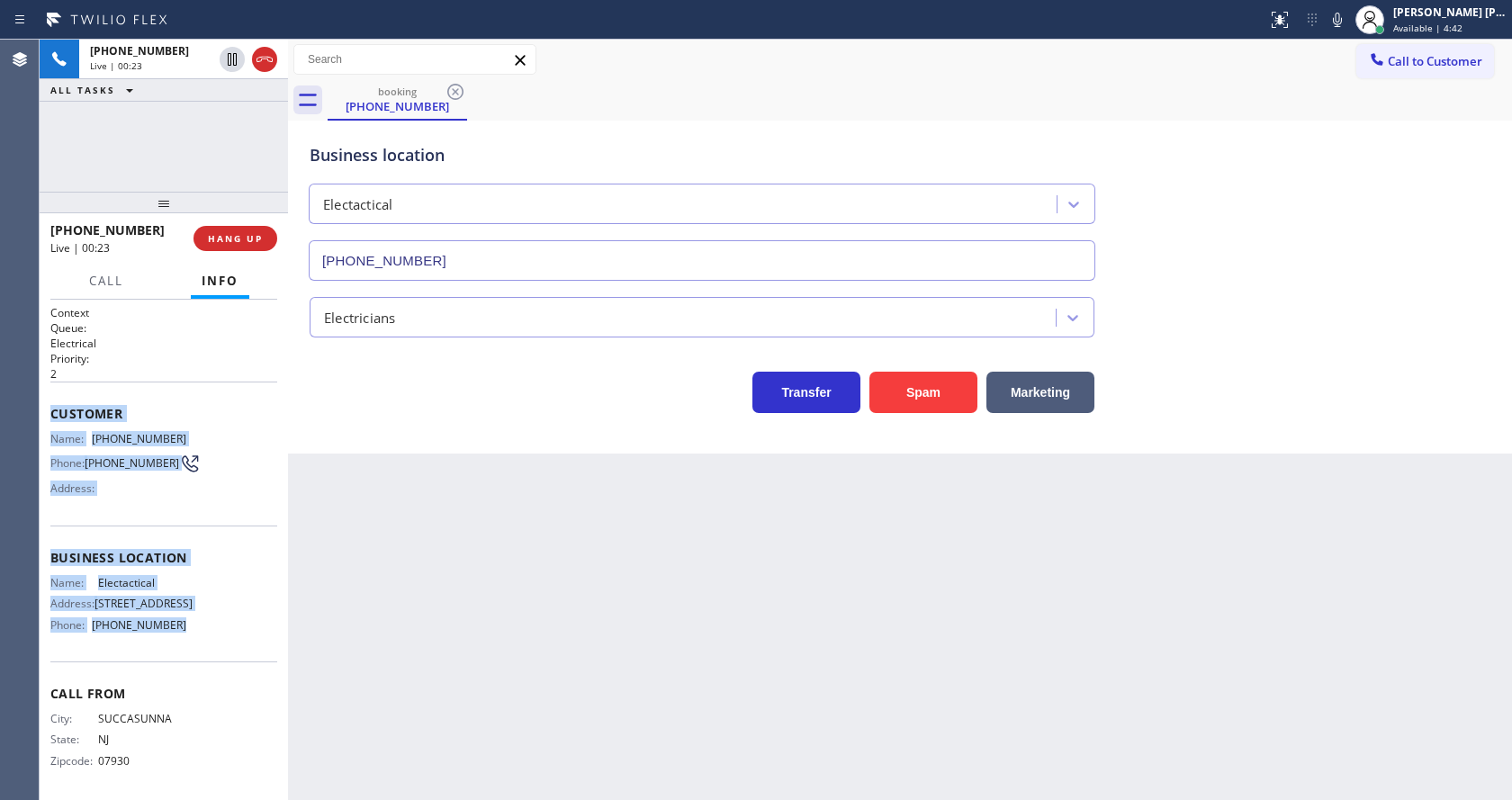
drag, startPoint x: 51, startPoint y: 412, endPoint x: 184, endPoint y: 628, distance: 253.7
click at [184, 628] on div "Context Queue: Electrical Priority: 2 Customer Name: (973) 584-7207 Phone: (973…" at bounding box center [164, 552] width 227 height 493
copy div "Customer Name: (973) 584-7207 Phone: (973) 584-7207 Address: Business location …"
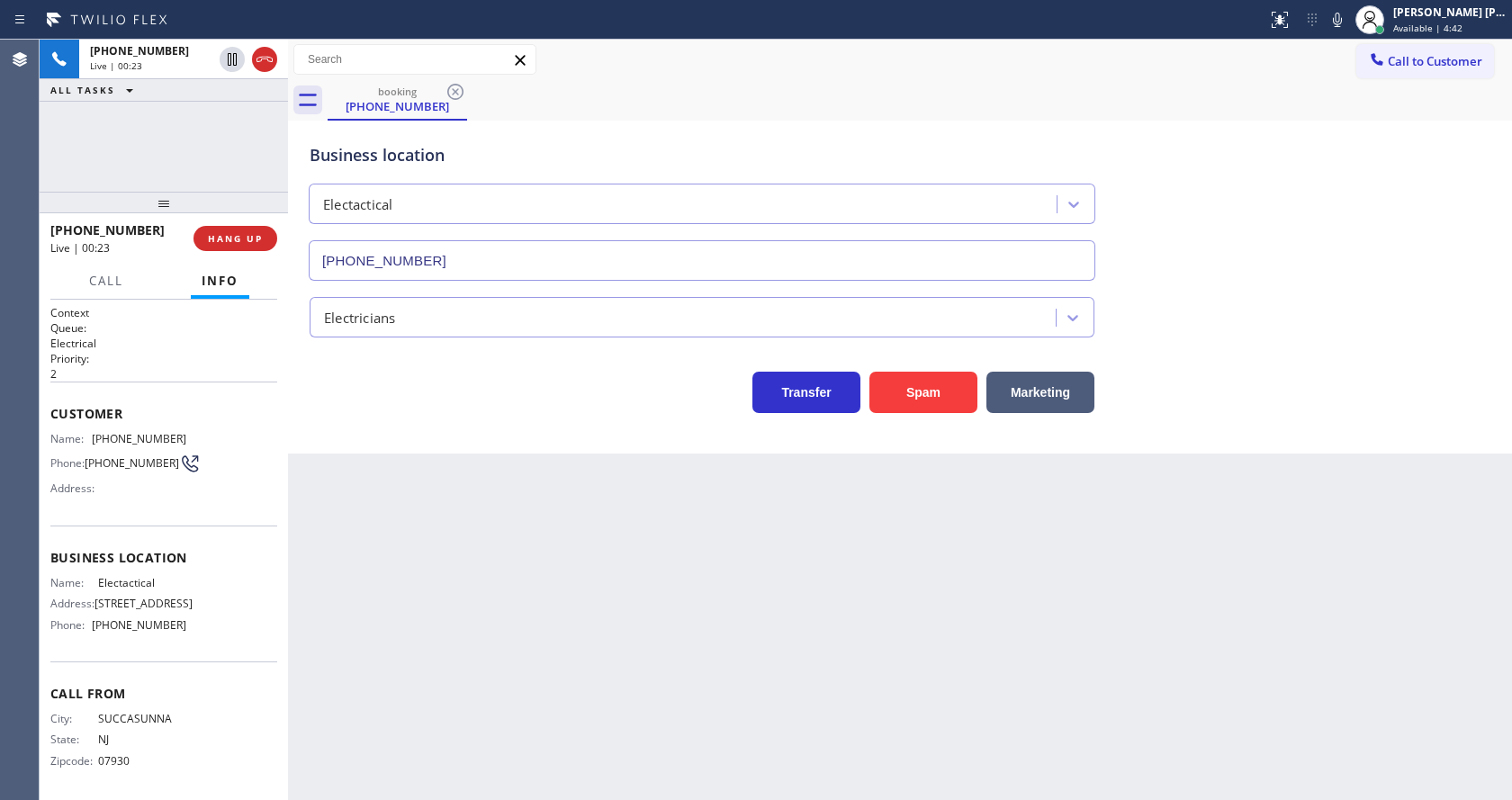
click at [696, 539] on div "Back to Dashboard Change Sender ID Customers Technicians Select a contact Outbo…" at bounding box center [901, 420] width 1225 height 761
click at [388, 510] on div "Back to Dashboard Change Sender ID Customers Technicians Select a contact Outbo…" at bounding box center [901, 420] width 1225 height 761
click at [398, 413] on div "Business location Electactical (973) 520-5657 Electricians Transfer Spam Market…" at bounding box center [901, 287] width 1225 height 333
click at [211, 233] on span "COMPLETE" at bounding box center [232, 238] width 62 height 12
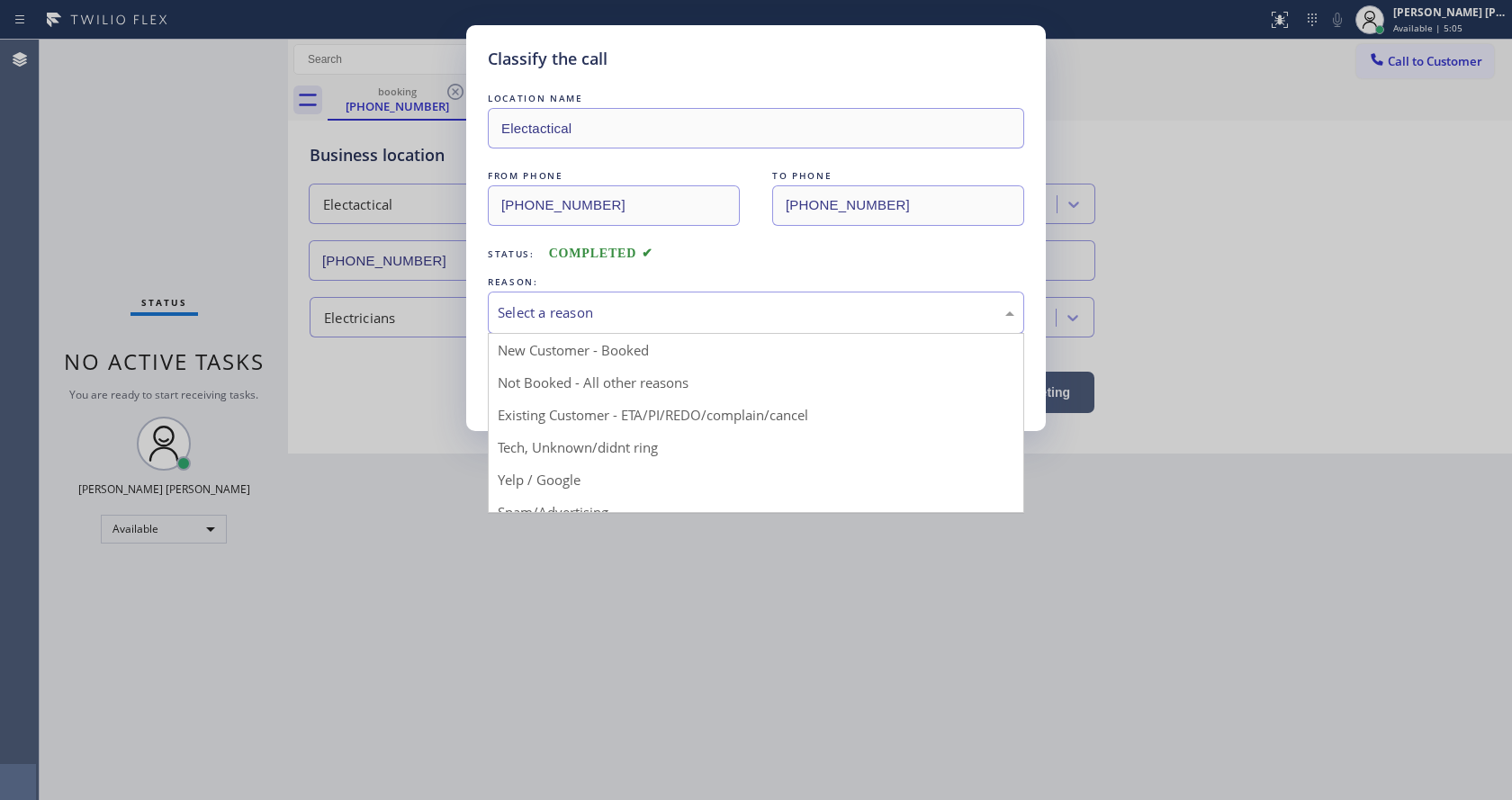
click at [542, 322] on div "Select a reason" at bounding box center [756, 313] width 516 height 21
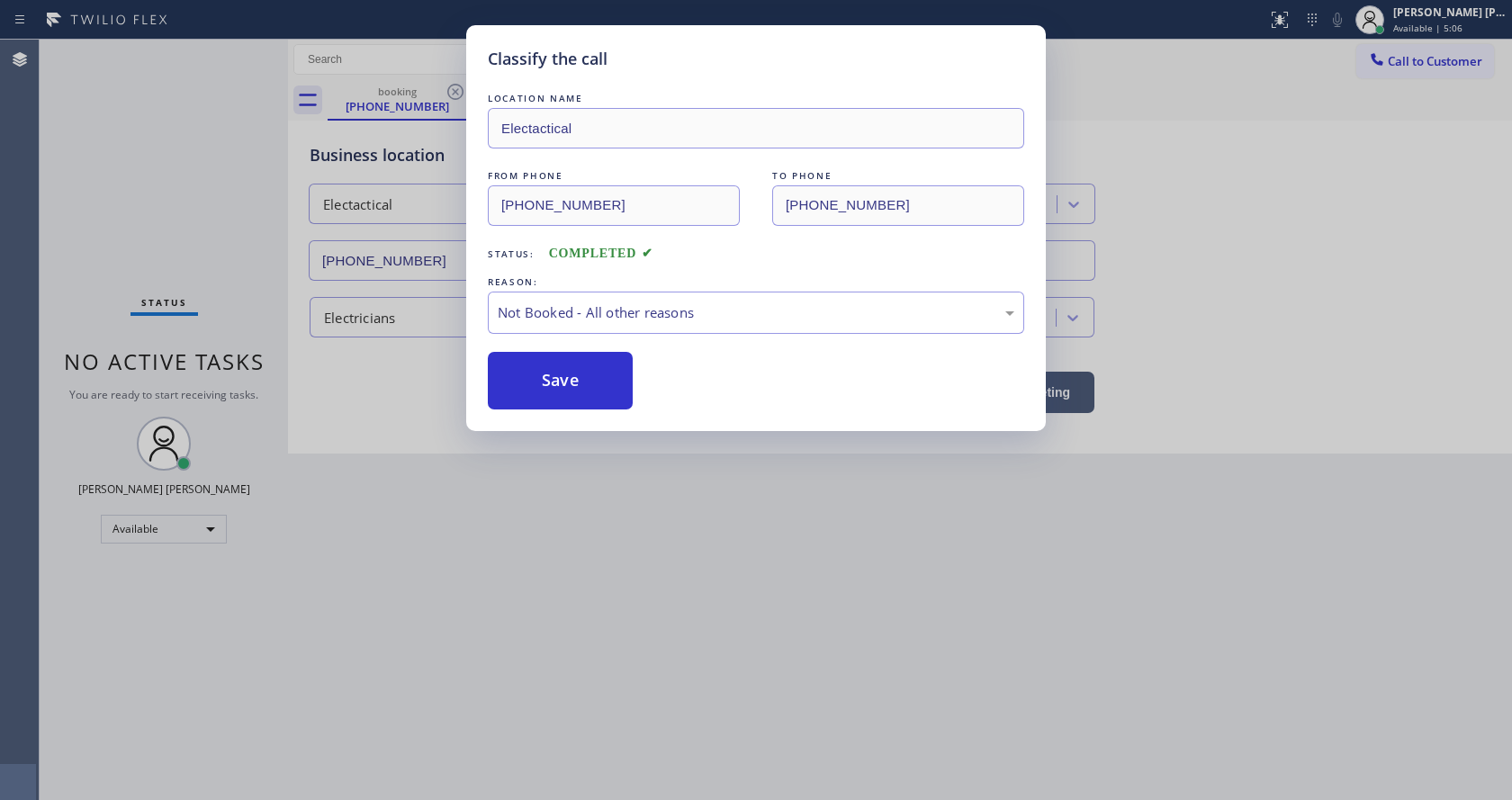
click at [553, 383] on button "Save" at bounding box center [560, 380] width 145 height 57
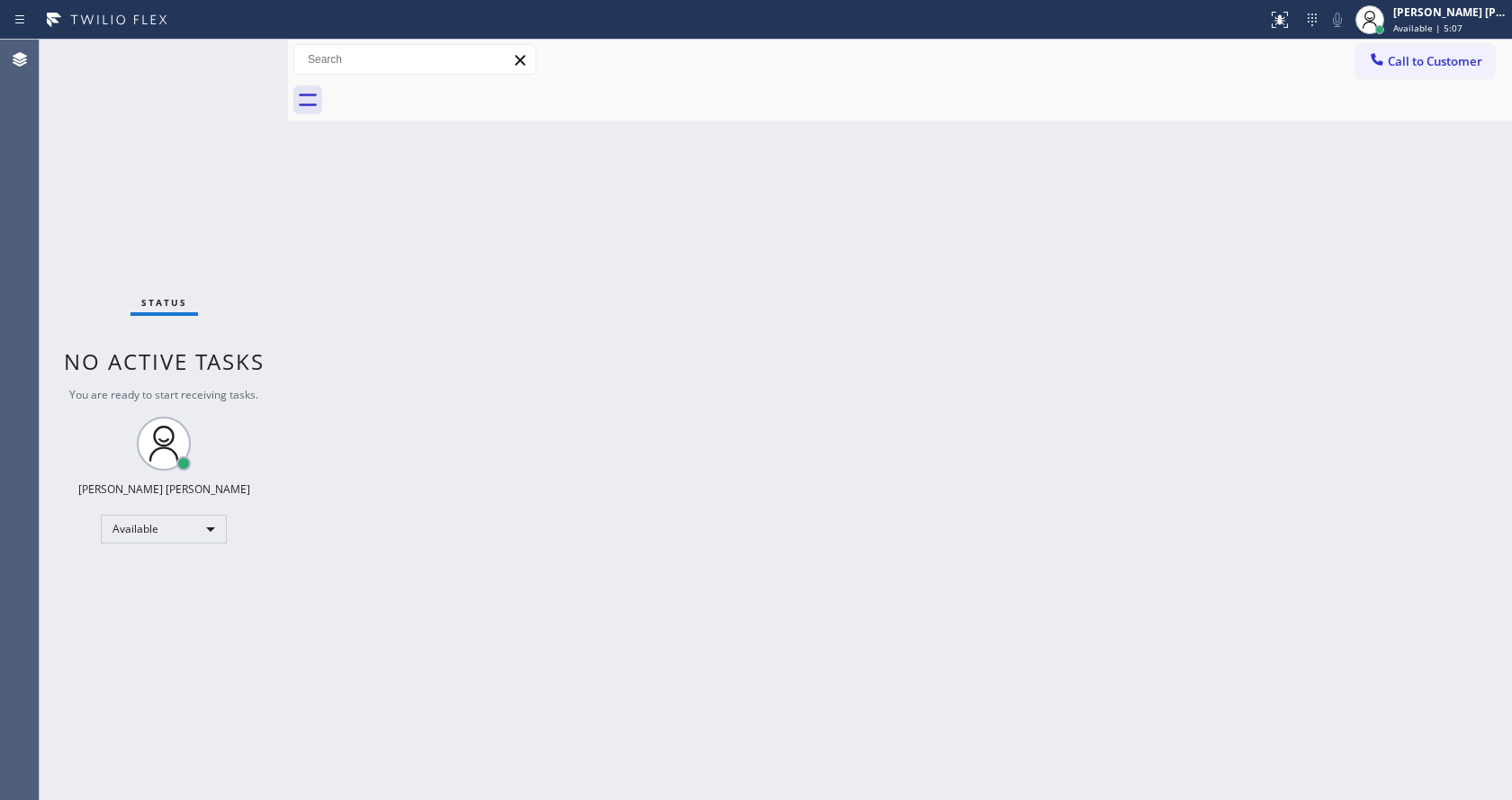
click at [244, 47] on div "Status No active tasks You are ready to start receiving tasks. Jen Rose Villanu…" at bounding box center [163, 420] width 248 height 761
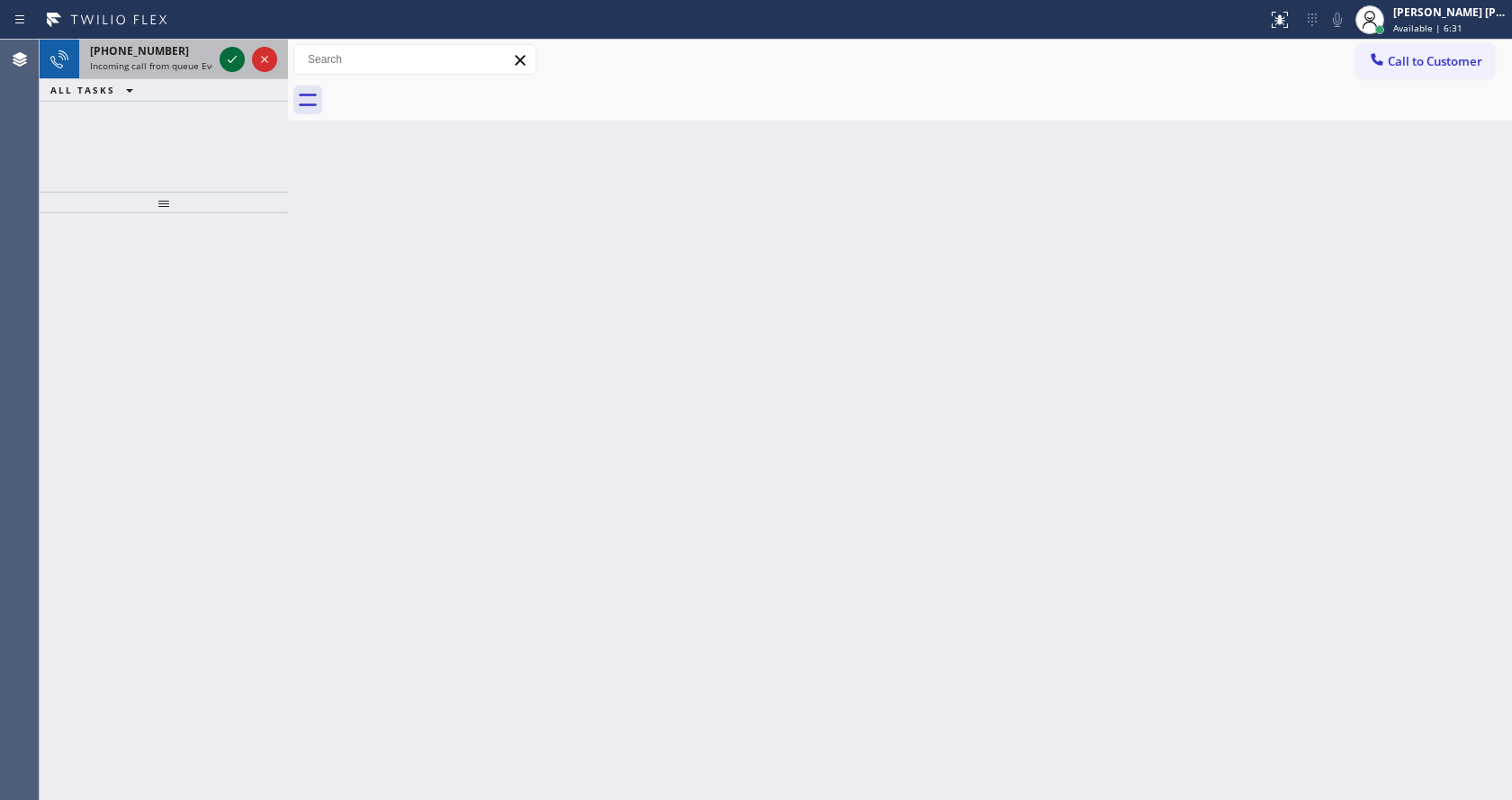
click at [238, 58] on icon at bounding box center [232, 59] width 22 height 22
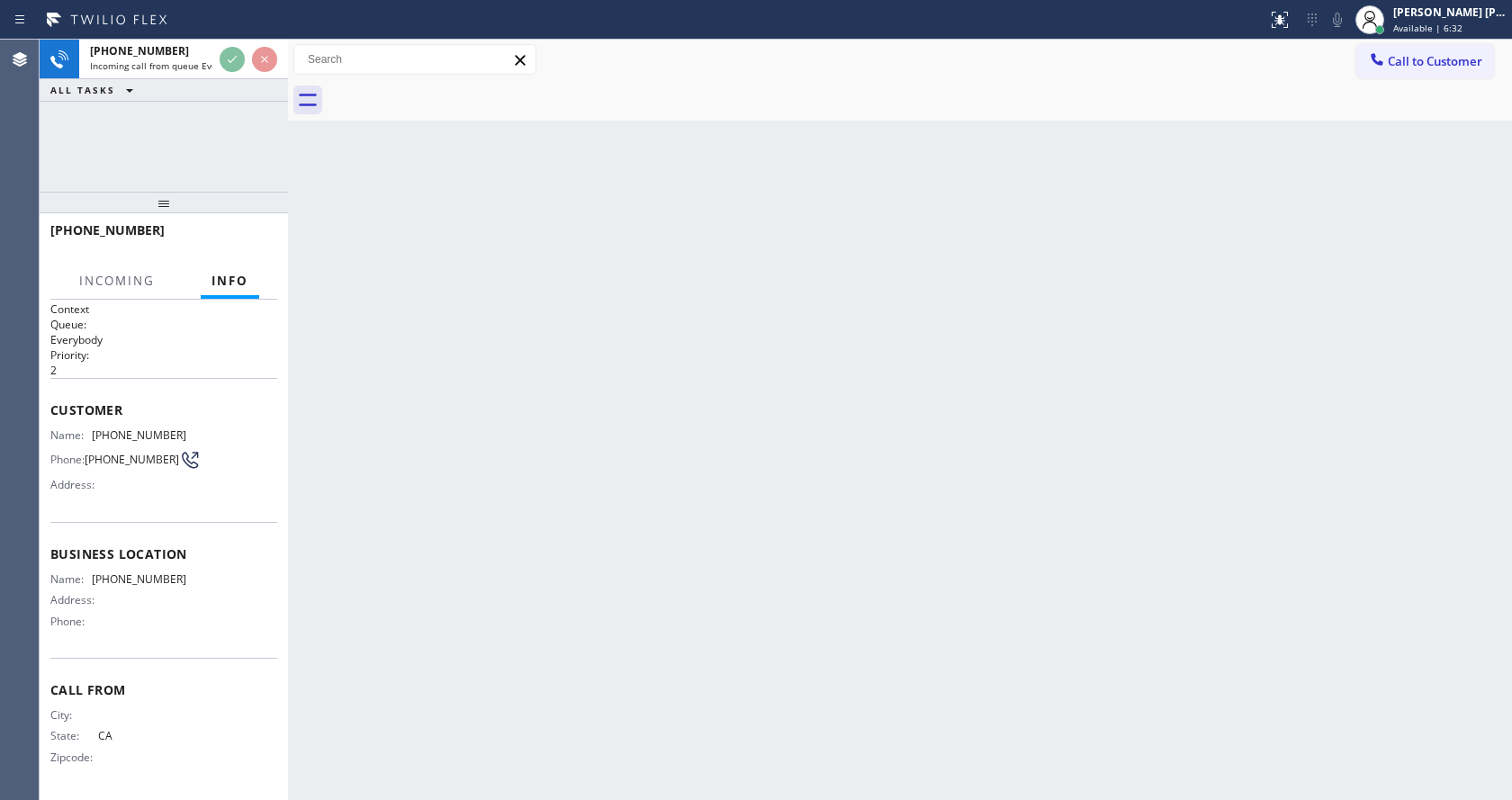
scroll to position [9, 0]
click at [575, 538] on div "Back to Dashboard Change Sender ID Customers Technicians Select a contact Outbo…" at bounding box center [901, 420] width 1225 height 761
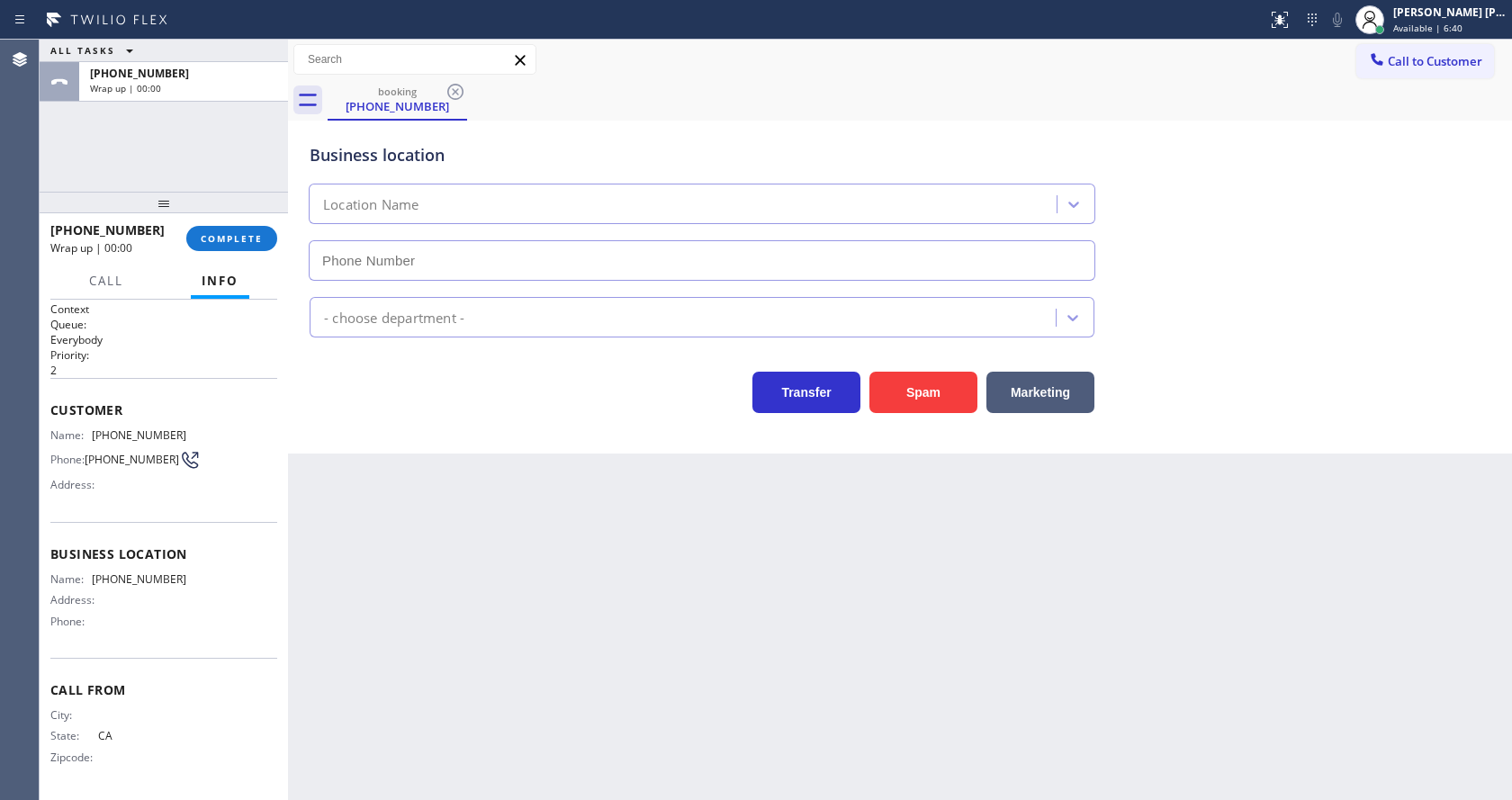
click at [443, 504] on div "Back to Dashboard Change Sender ID Customers Technicians Select a contact Outbo…" at bounding box center [901, 420] width 1225 height 761
click at [240, 238] on span "COMPLETE" at bounding box center [232, 238] width 62 height 12
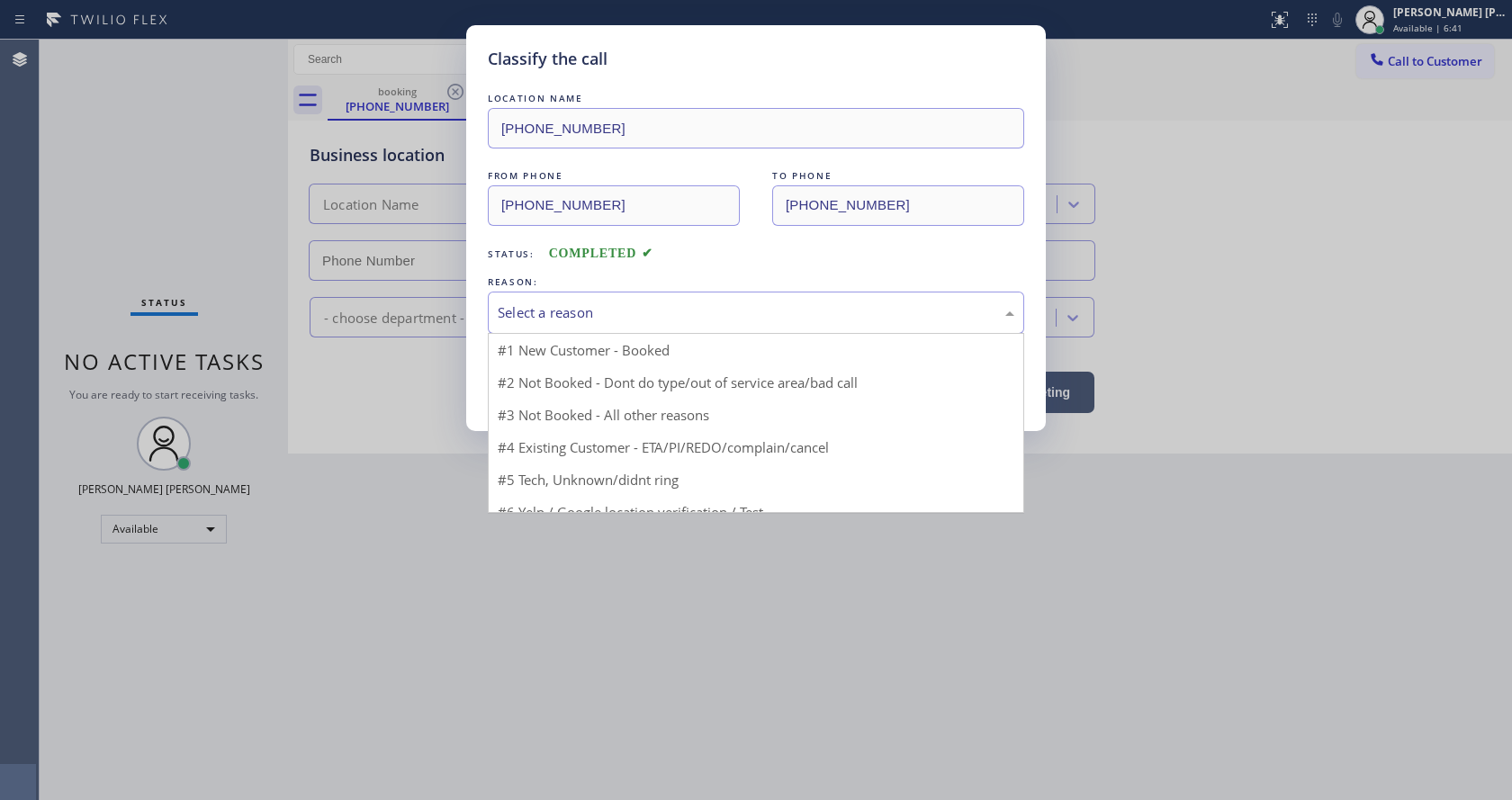
click at [576, 311] on div "Select a reason" at bounding box center [756, 313] width 516 height 21
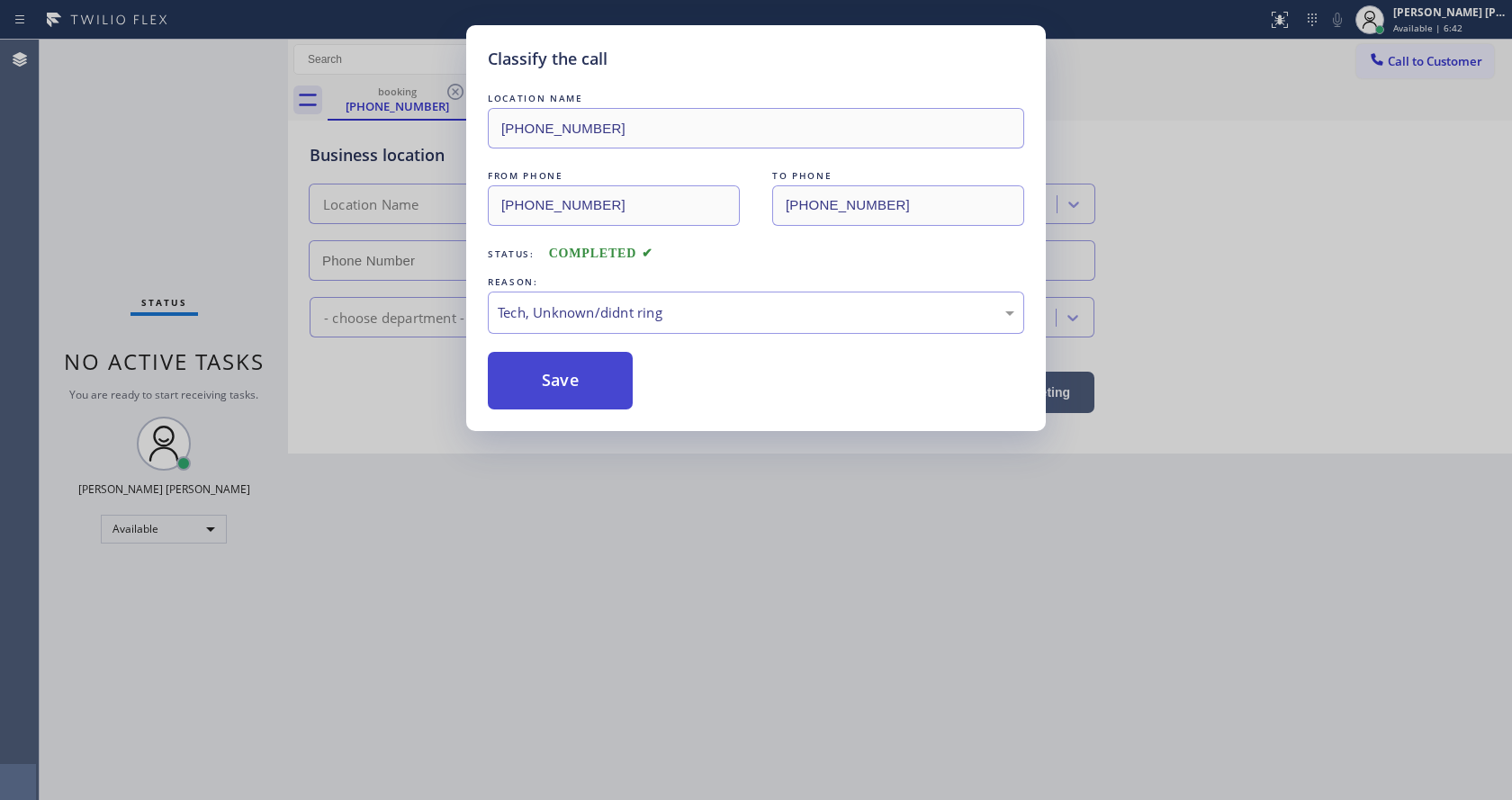
click at [559, 387] on button "Save" at bounding box center [560, 380] width 145 height 57
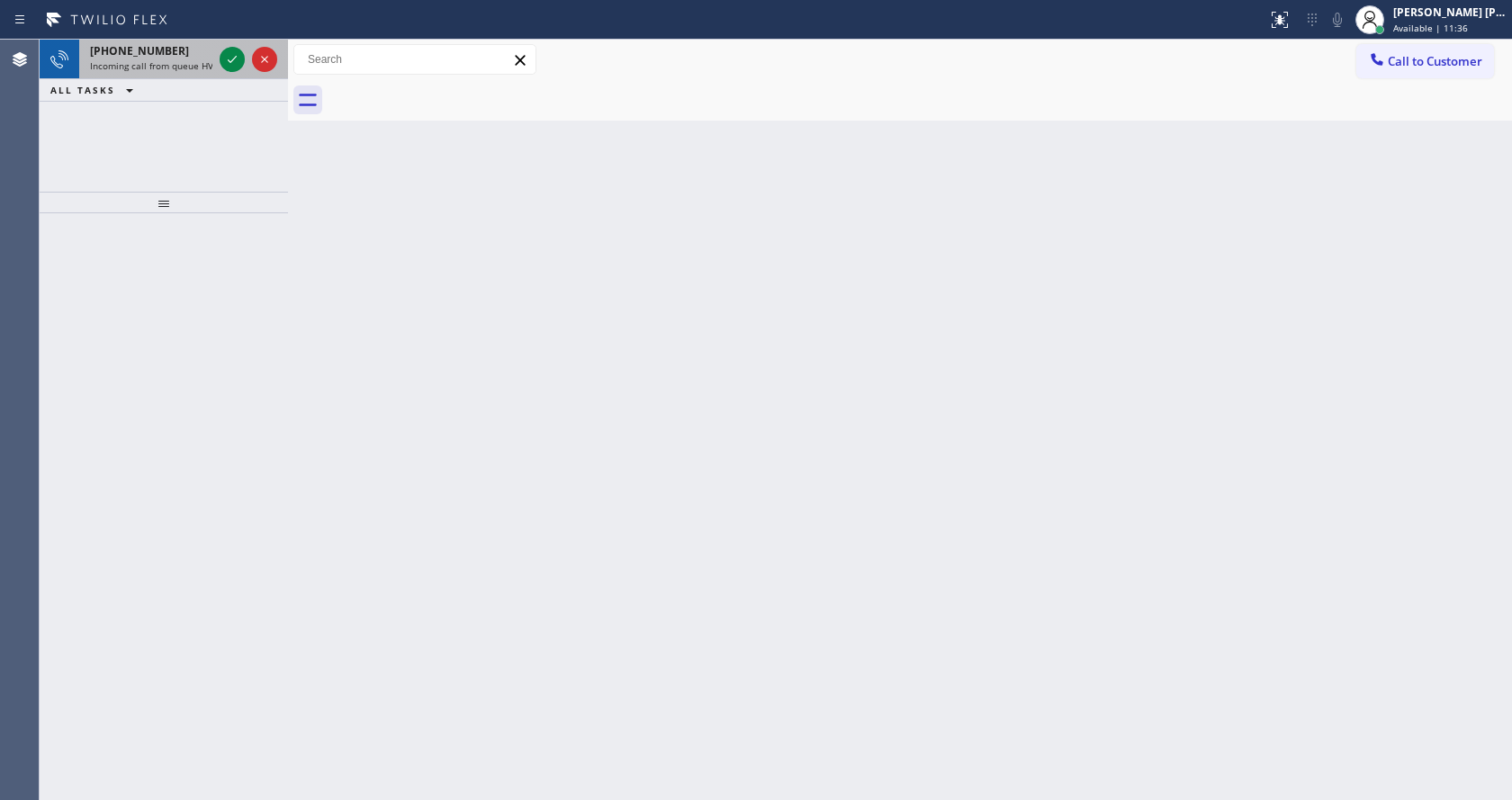
click at [176, 52] on div "+13239413612" at bounding box center [151, 51] width 123 height 15
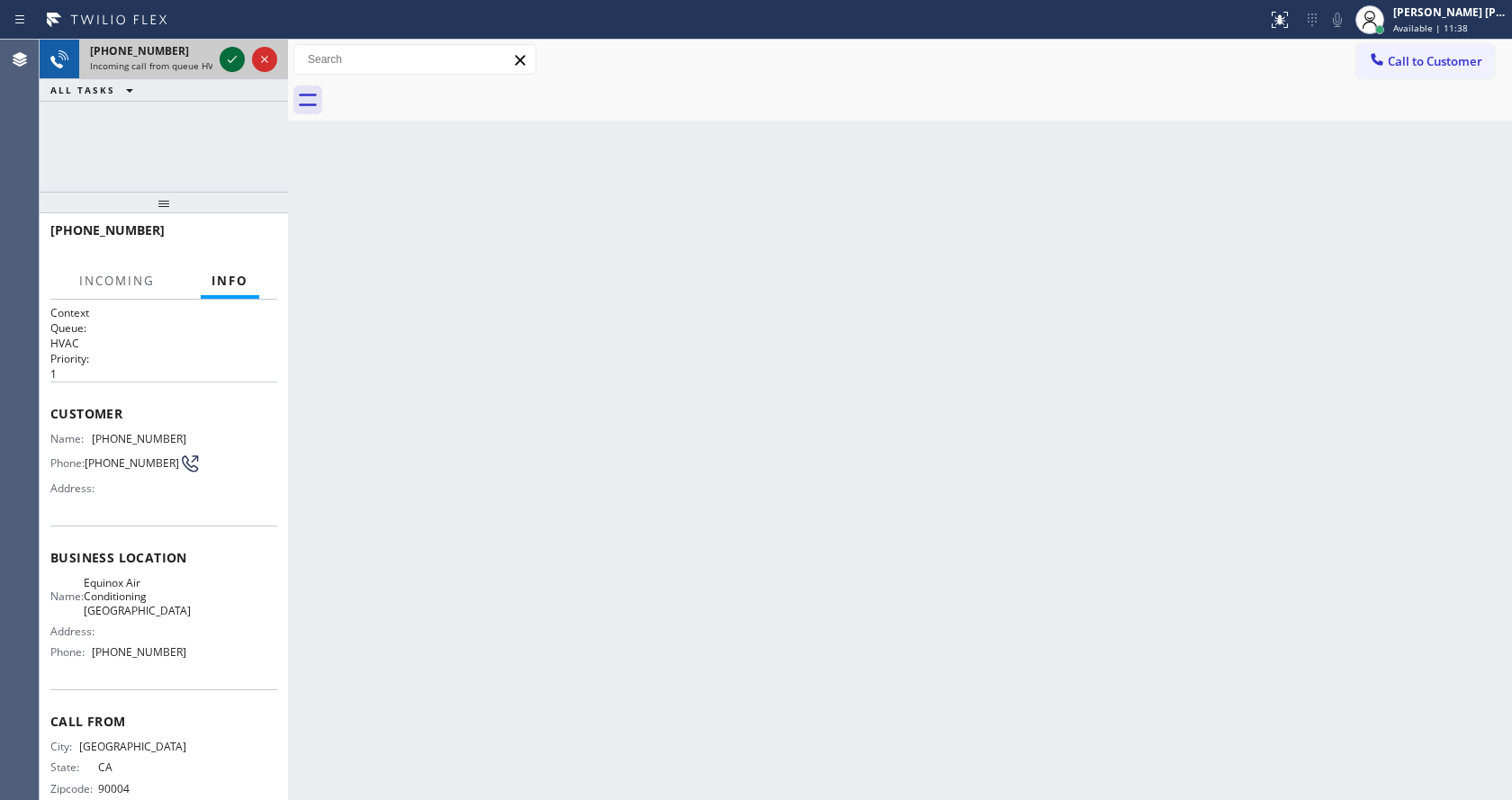
click at [228, 56] on icon at bounding box center [232, 59] width 22 height 22
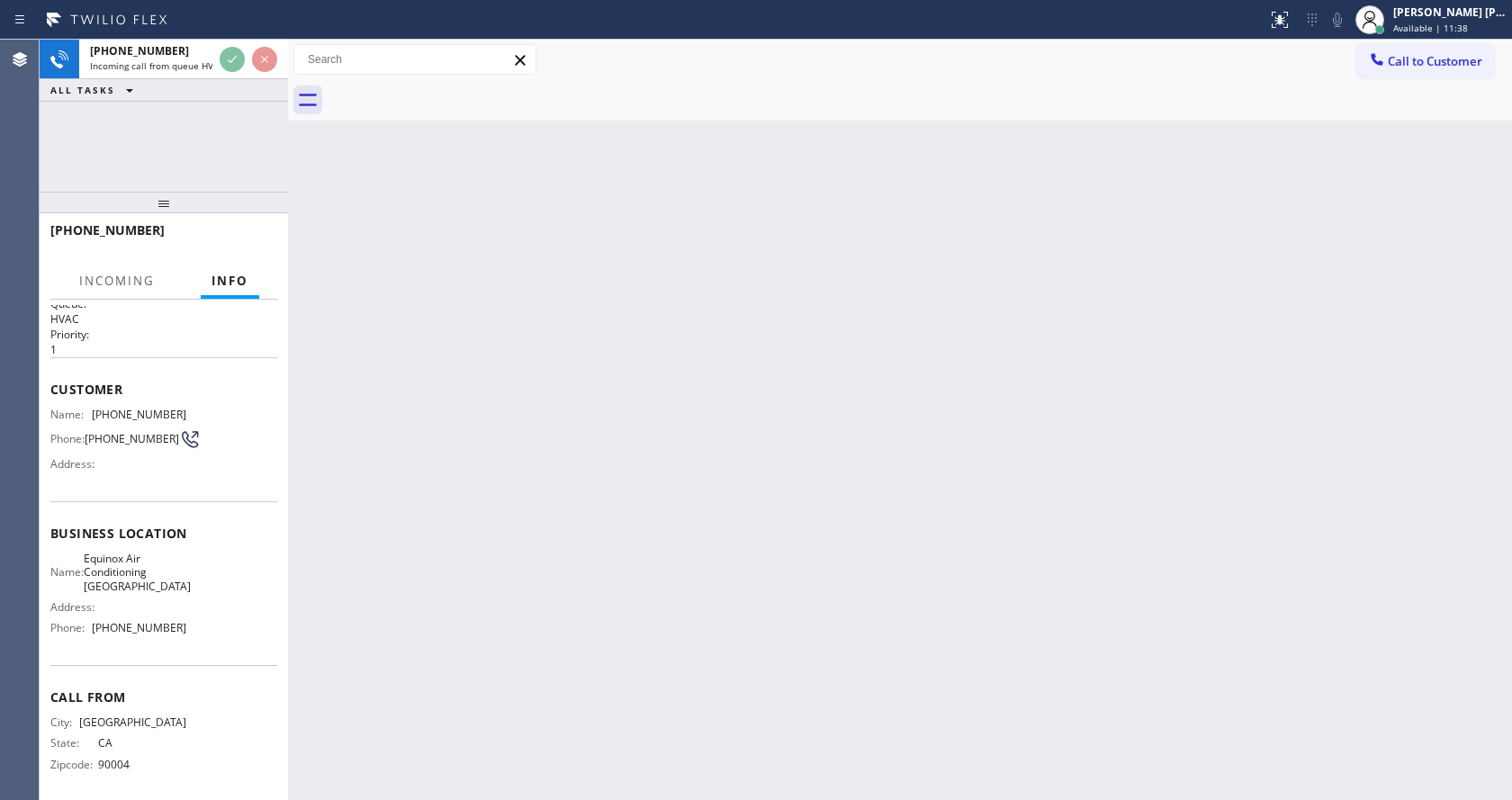
scroll to position [37, 0]
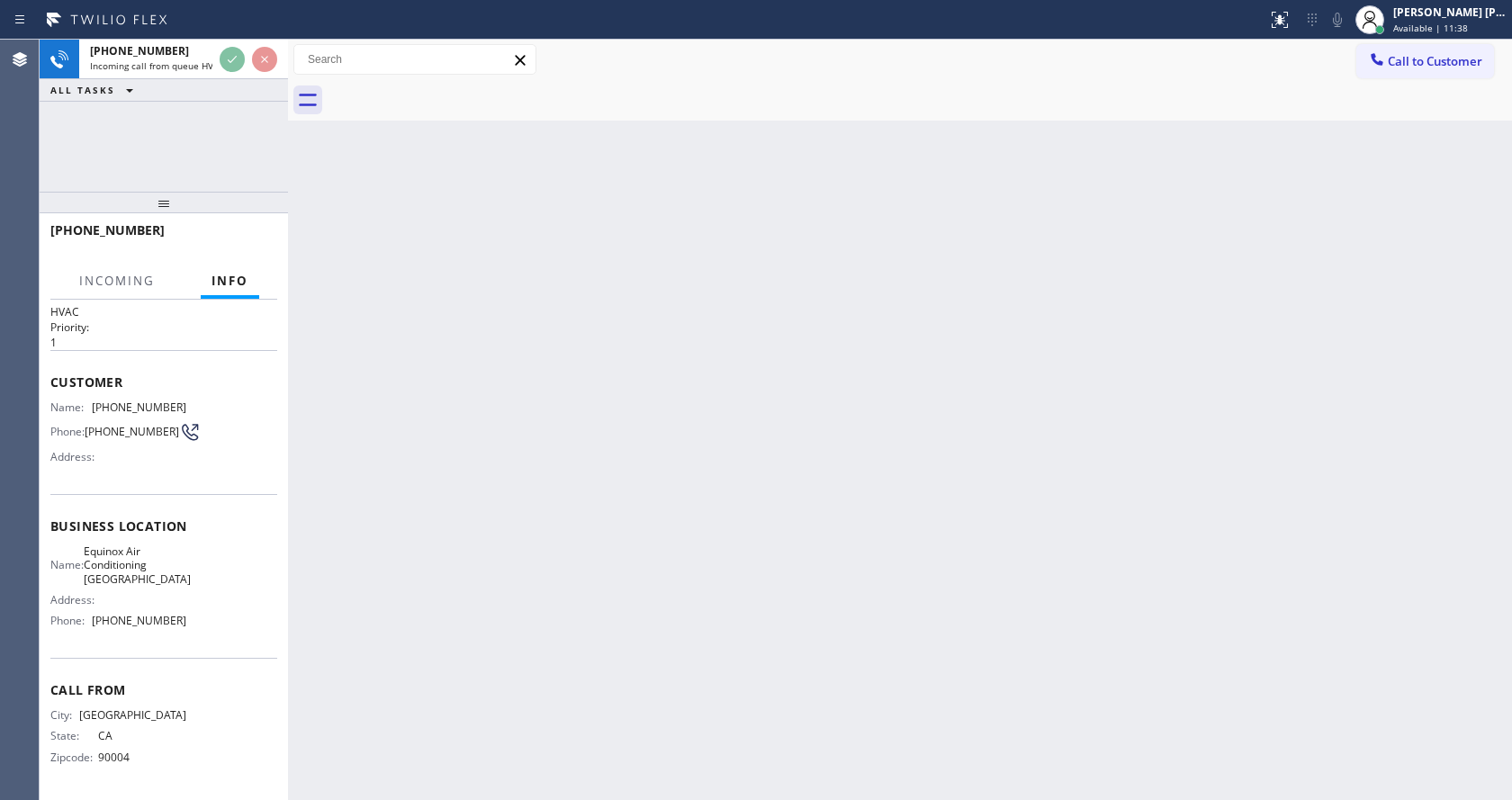
click at [612, 529] on div "Back to Dashboard Change Sender ID Customers Technicians Select a contact Outbo…" at bounding box center [901, 420] width 1225 height 761
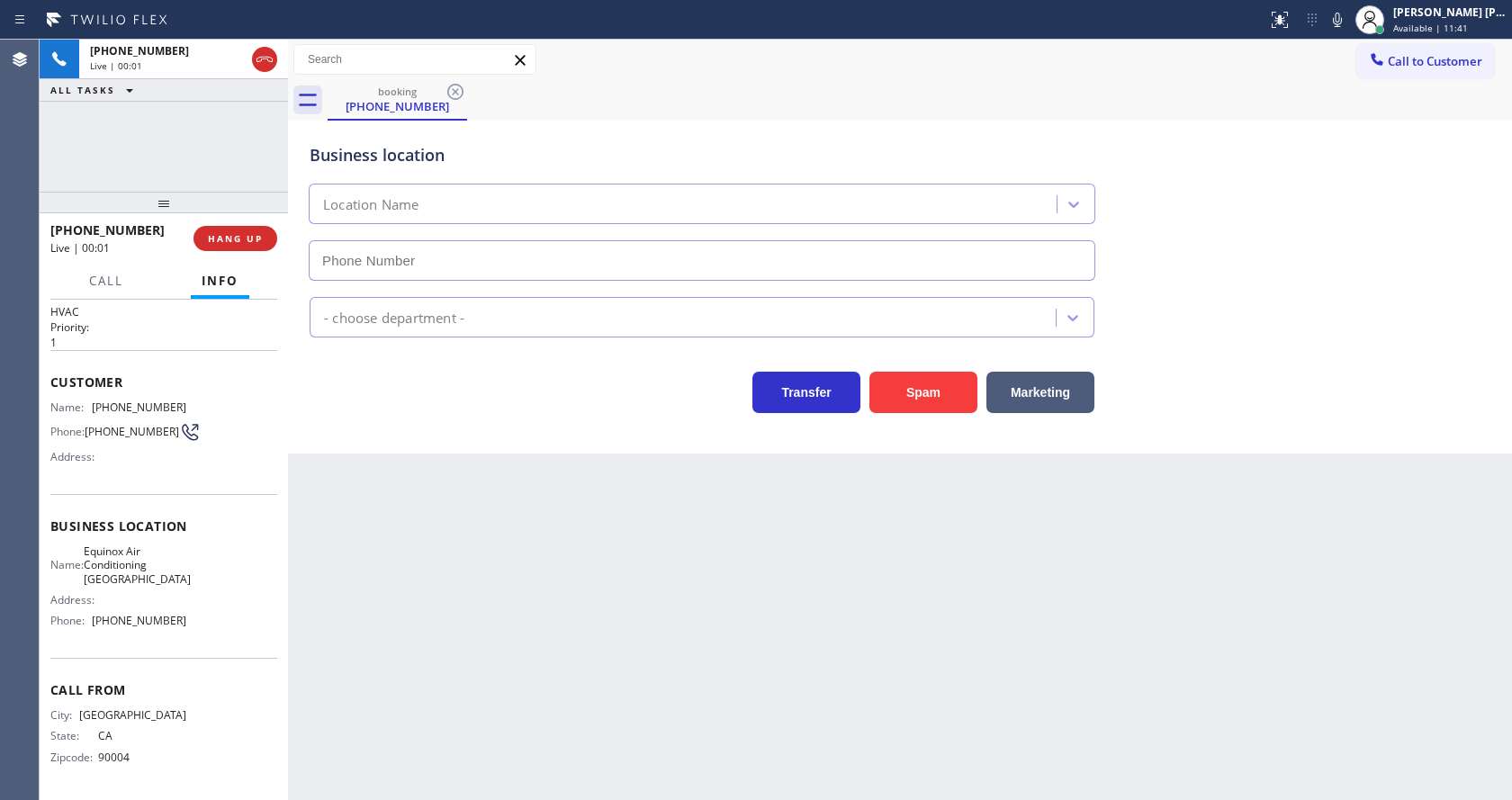
type input "(510) 781-9662"
click at [443, 491] on div "Back to Dashboard Change Sender ID Customers Technicians Select a contact Outbo…" at bounding box center [901, 420] width 1225 height 761
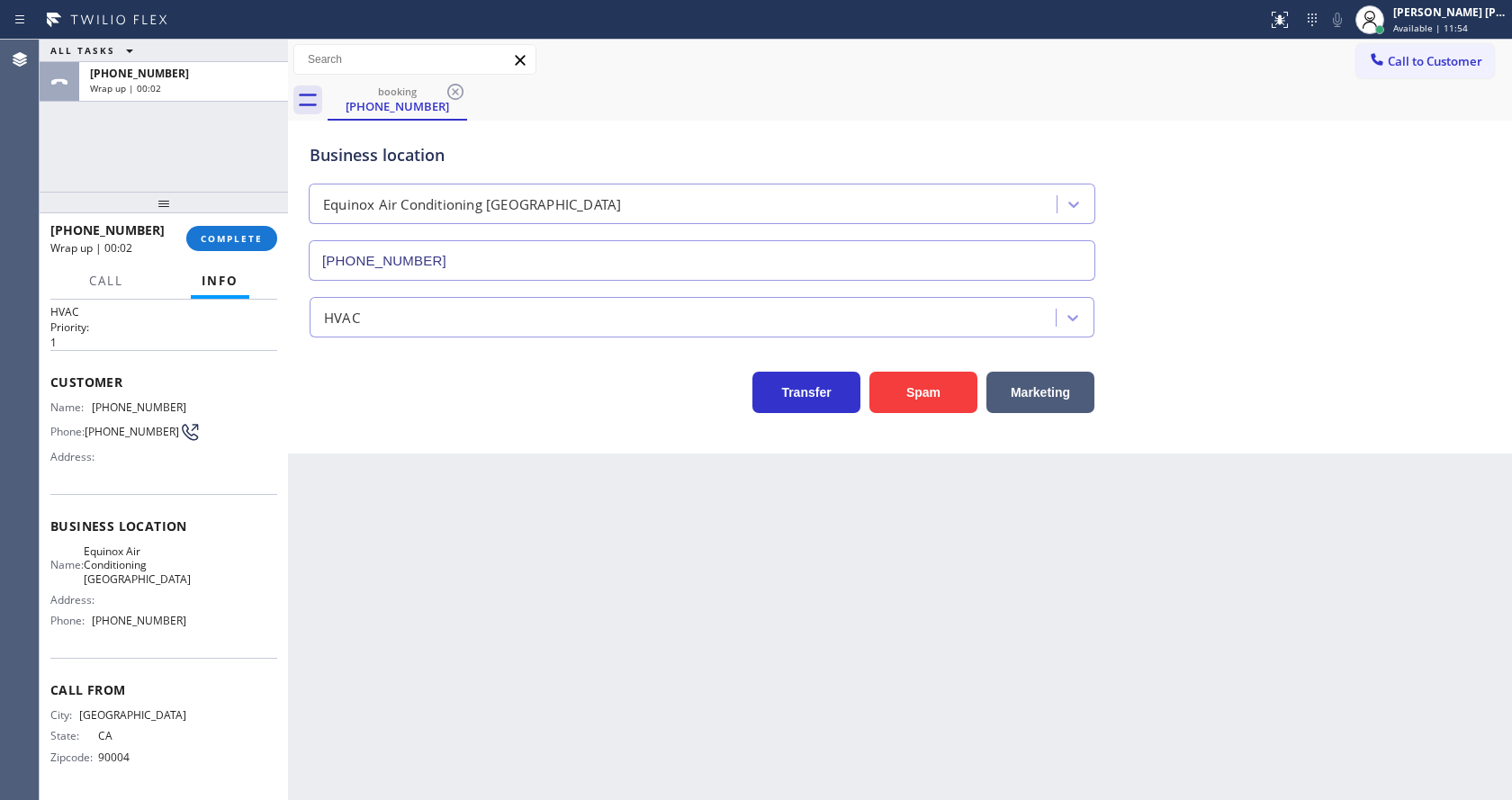
click at [356, 465] on div "Back to Dashboard Change Sender ID Customers Technicians Select a contact Outbo…" at bounding box center [901, 420] width 1225 height 761
drag, startPoint x: 224, startPoint y: 211, endPoint x: 222, endPoint y: 225, distance: 14.1
click at [223, 214] on div at bounding box center [163, 202] width 248 height 22
click at [220, 237] on button "COMPLETE" at bounding box center [231, 246] width 91 height 25
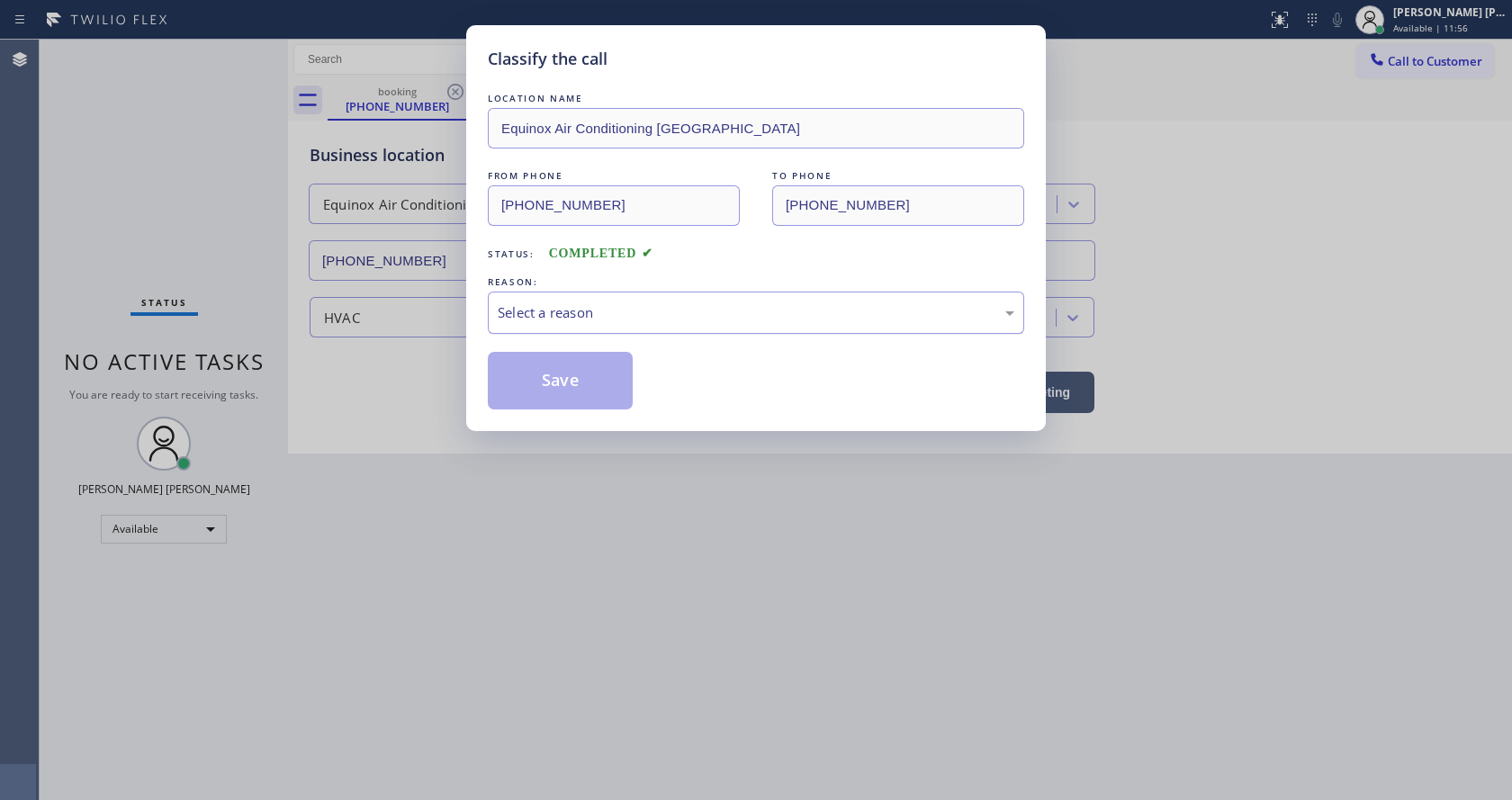
click at [557, 318] on div "Select a reason" at bounding box center [756, 313] width 516 height 21
click at [561, 399] on button "Save" at bounding box center [560, 380] width 145 height 57
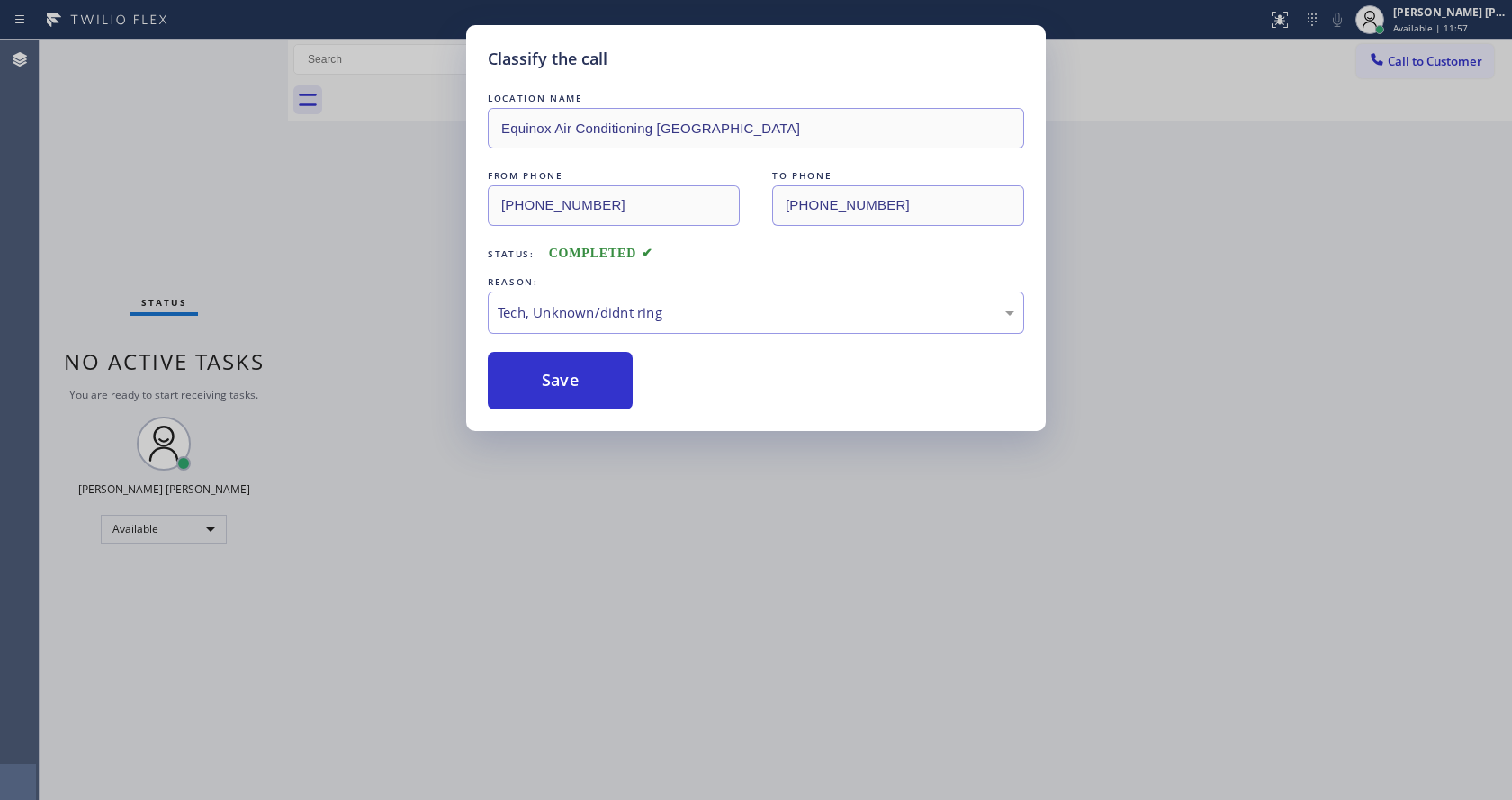
click at [630, 513] on div "Classify the call LOCATION NAME Equinox Air Conditioning Union City FROM PHONE …" at bounding box center [756, 400] width 1512 height 800
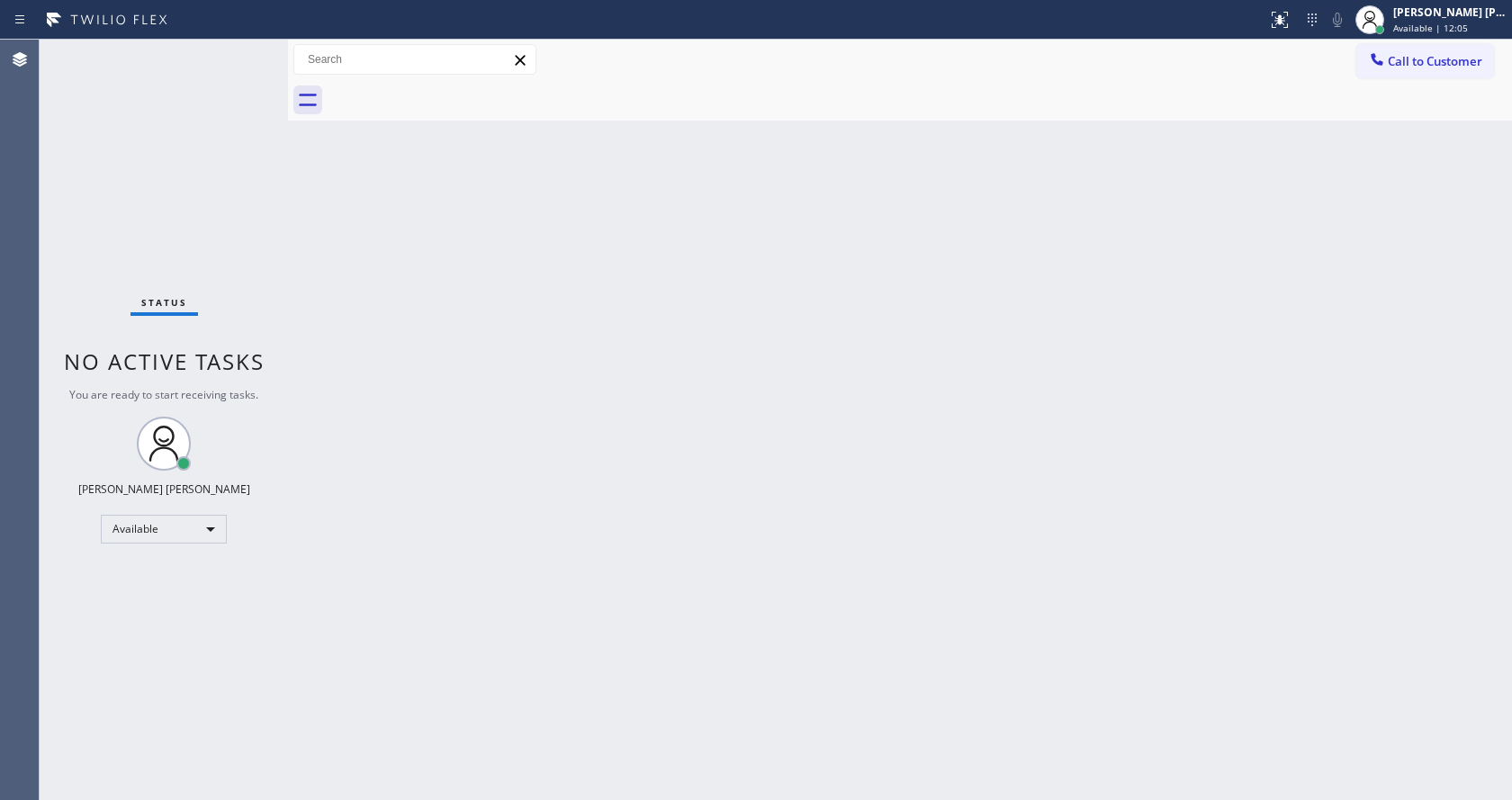
drag, startPoint x: 376, startPoint y: 369, endPoint x: 357, endPoint y: 128, distance: 241.7
click at [376, 369] on div "Back to Dashboard Change Sender ID Customers Technicians Select a contact Outbo…" at bounding box center [901, 420] width 1225 height 761
click at [247, 51] on div "Status No active tasks You are ready to start receiving tasks. Jen Rose Villanu…" at bounding box center [163, 420] width 248 height 761
drag, startPoint x: 1434, startPoint y: 16, endPoint x: 1406, endPoint y: 82, distance: 71.7
click at [1434, 17] on div "Jen Rose Villanueva" at bounding box center [1450, 12] width 113 height 15
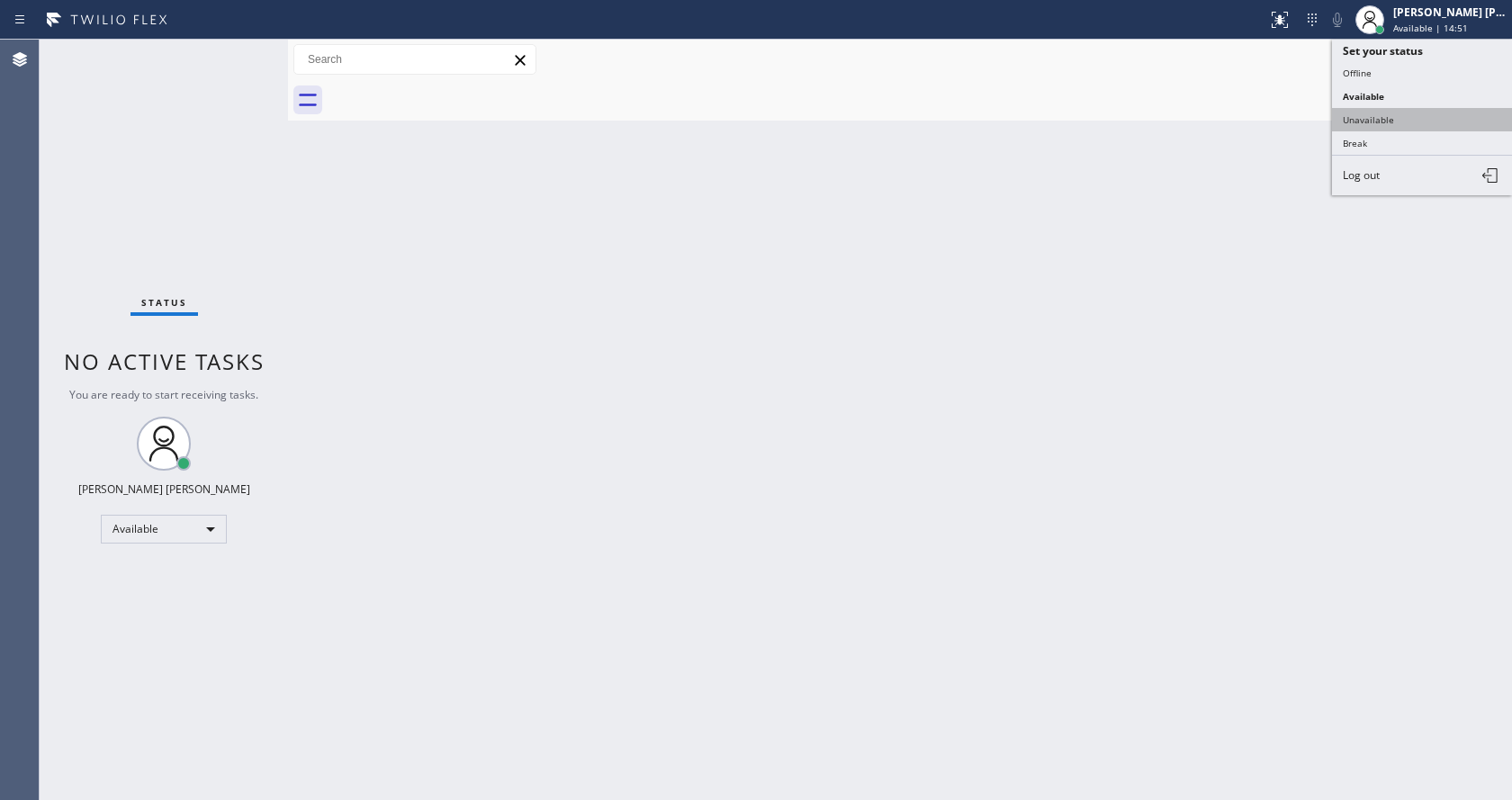
click at [1391, 120] on button "Unavailable" at bounding box center [1423, 120] width 180 height 23
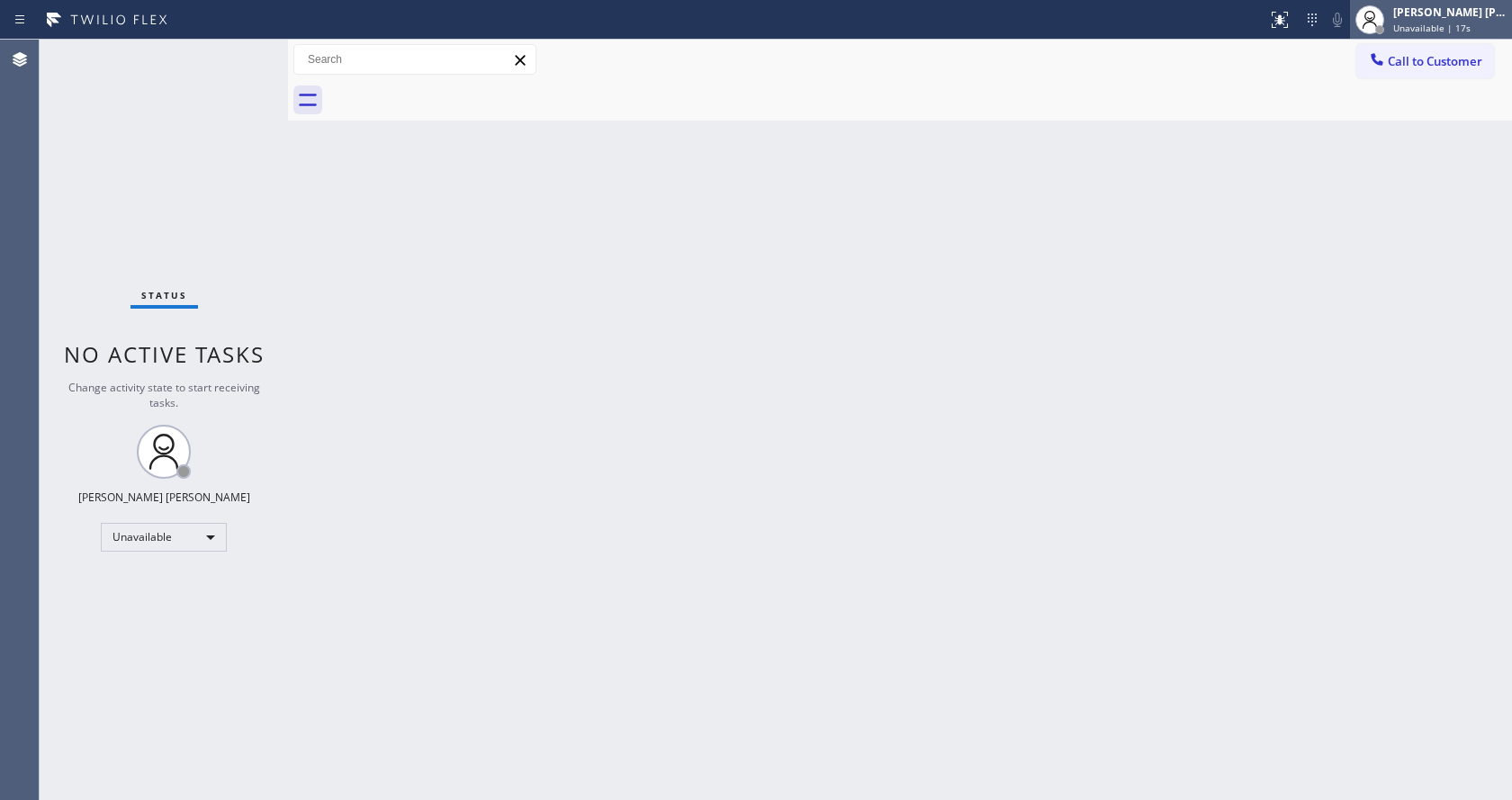
click at [1446, 12] on div "Jen Rose Villanueva" at bounding box center [1450, 12] width 113 height 15
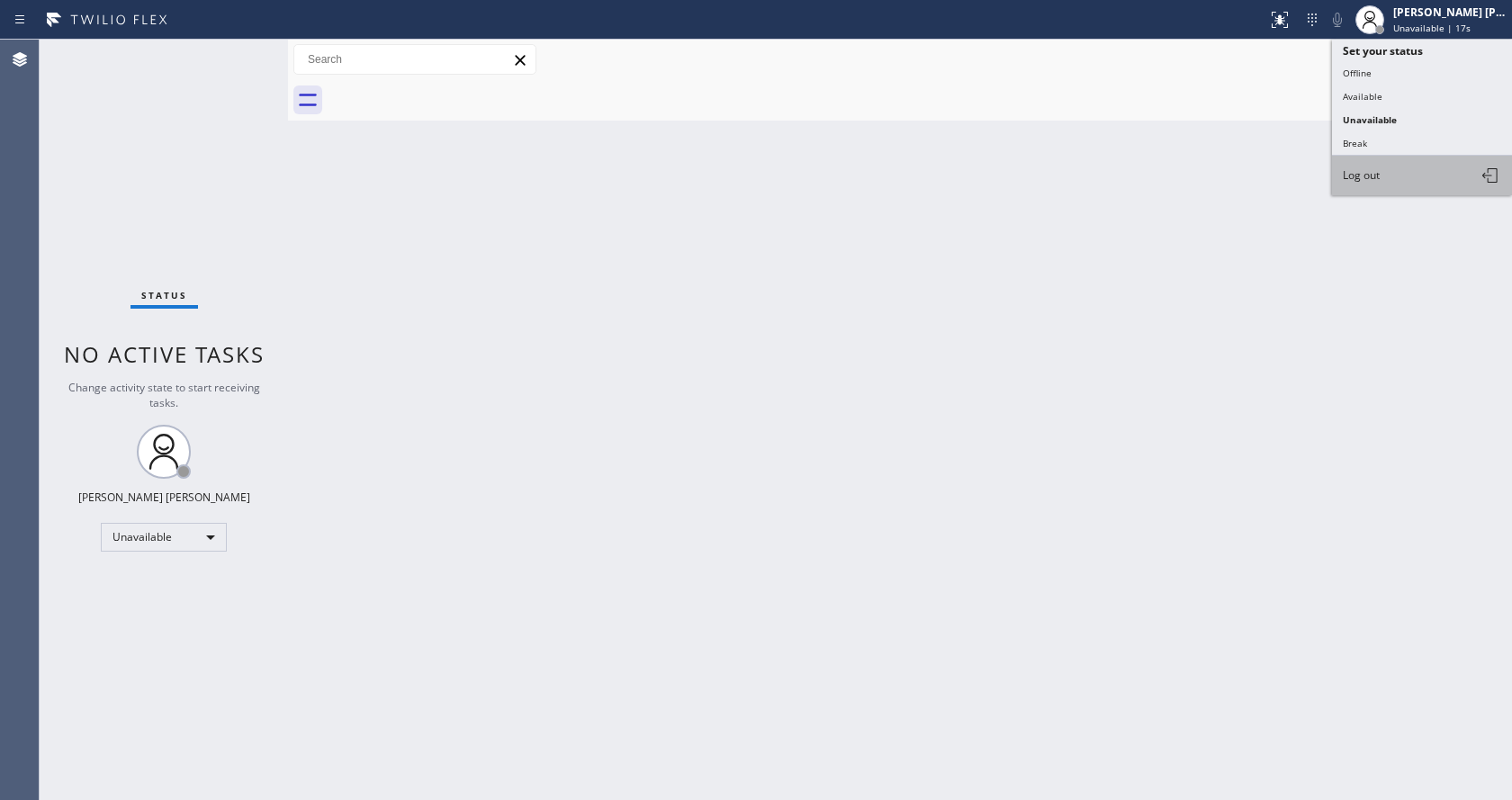
click at [1417, 174] on button "Log out" at bounding box center [1423, 175] width 180 height 39
